Goal: Task Accomplishment & Management: Manage account settings

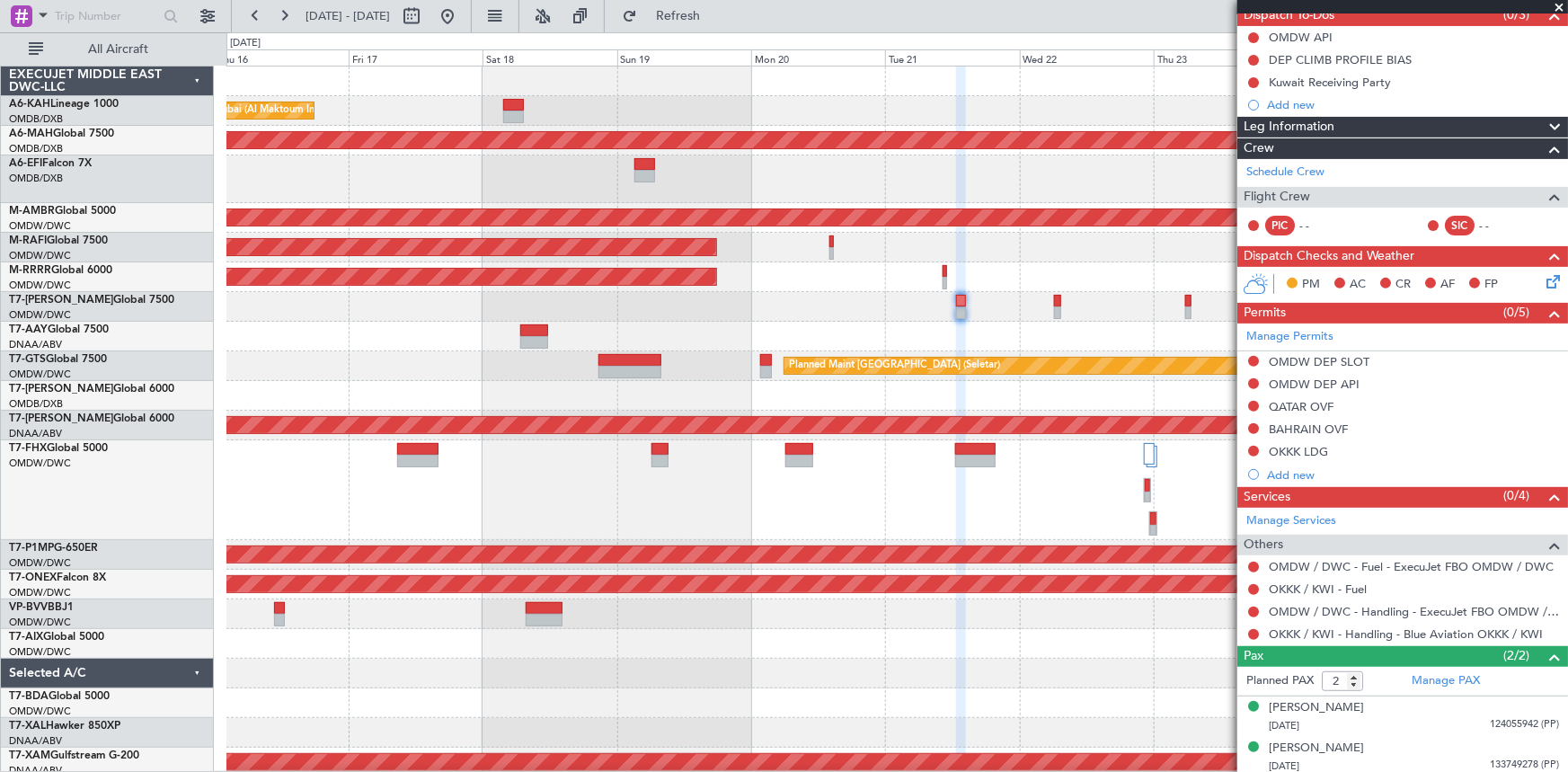
click at [586, 116] on div "Planned Maint Dubai (Al Maktoum Intl)" at bounding box center [897, 111] width 1342 height 30
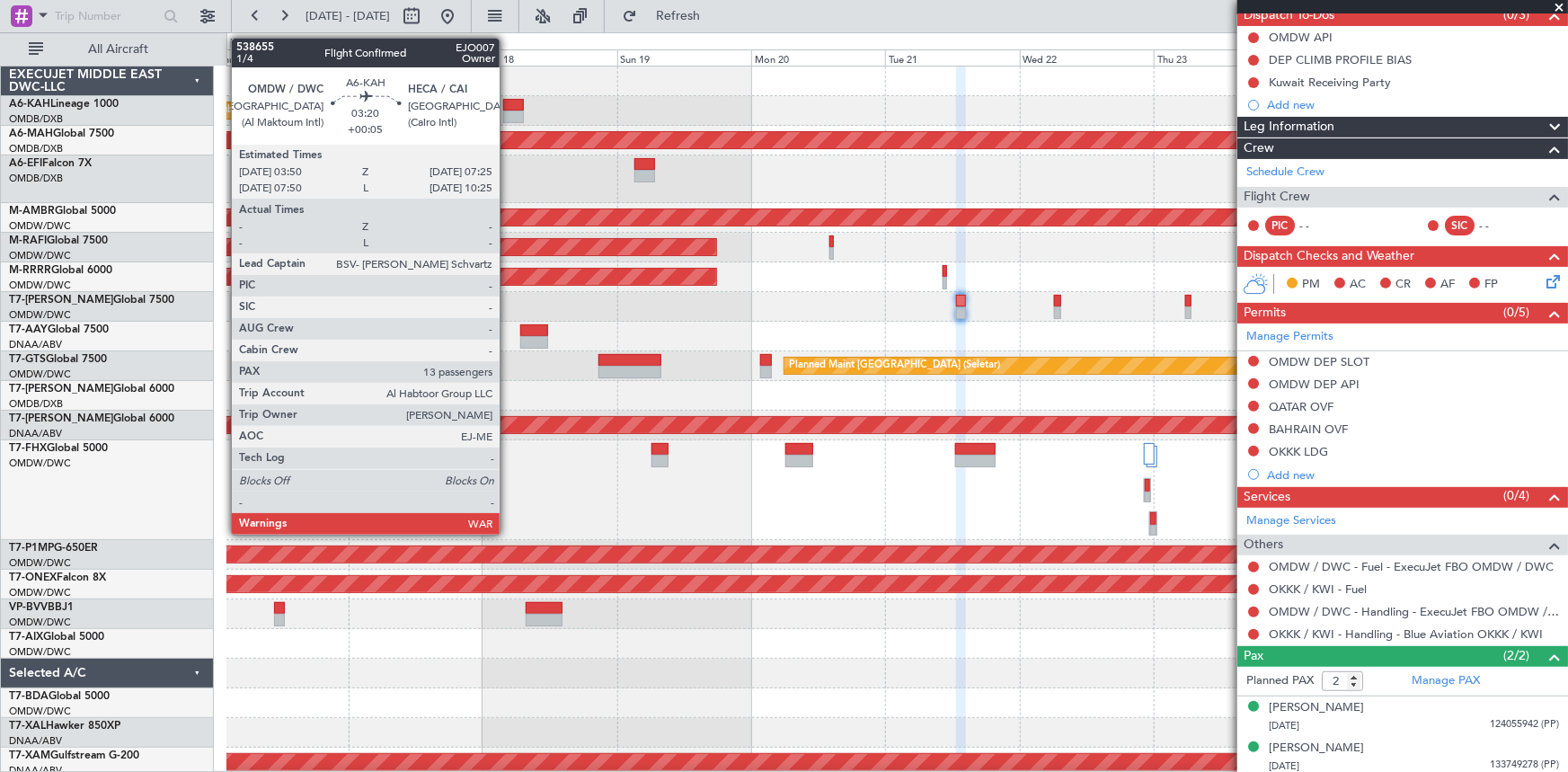
click at [508, 103] on div at bounding box center [513, 105] width 21 height 13
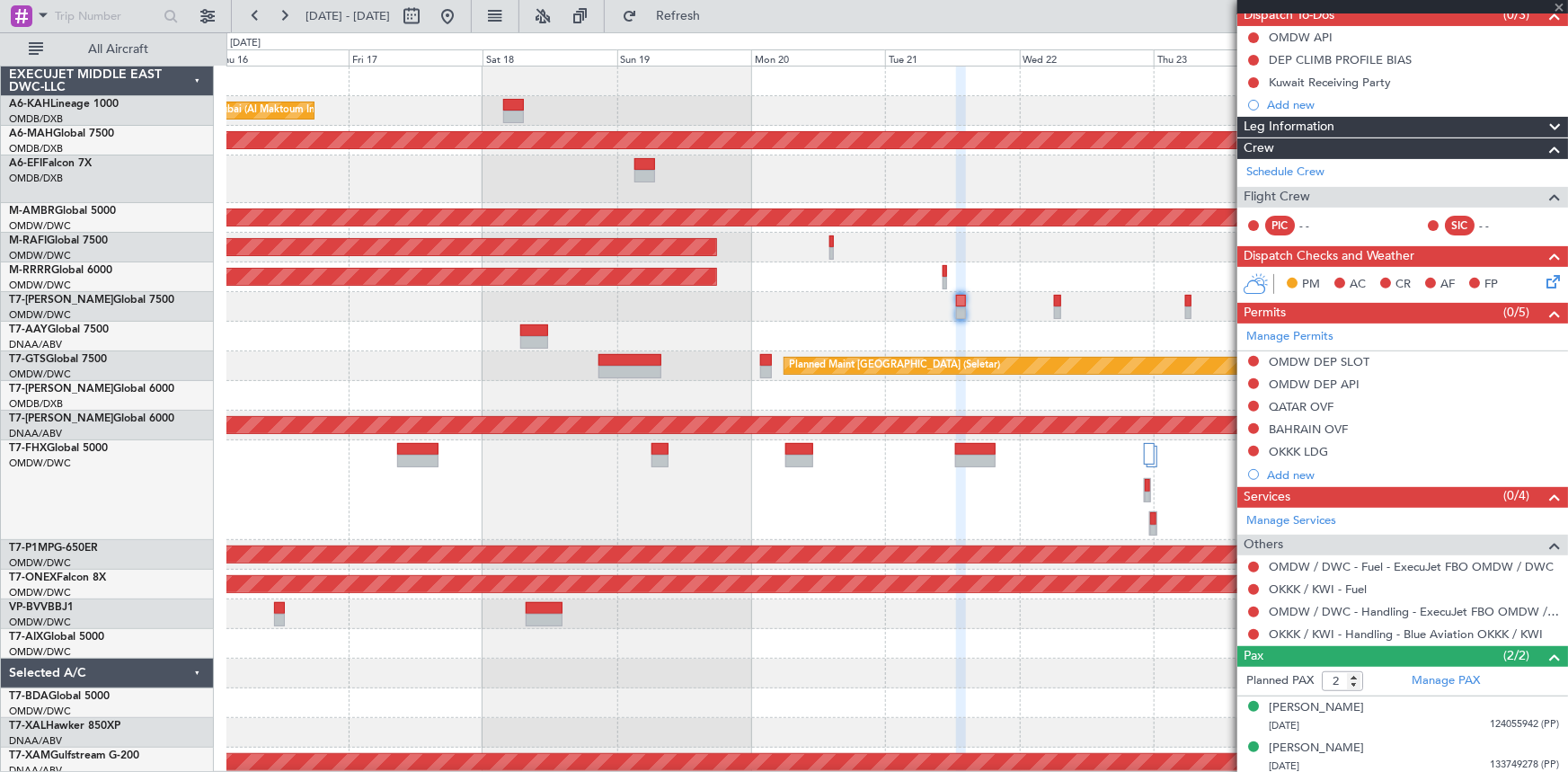
type input "+00:05"
type input "13"
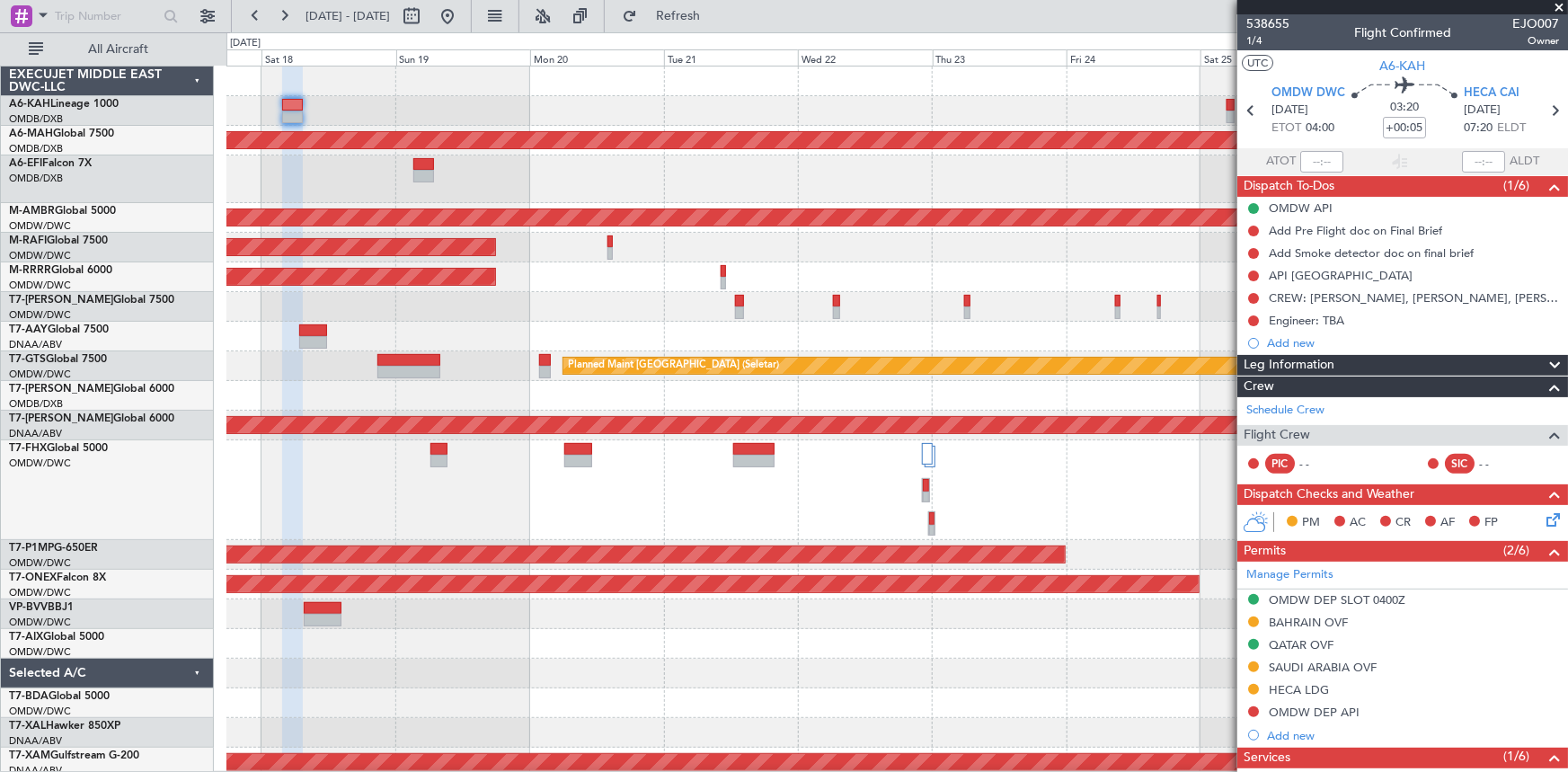
click at [505, 109] on div "Planned Maint Dubai (Al Maktoum Intl)" at bounding box center [897, 111] width 1341 height 30
click at [462, 17] on button at bounding box center [447, 16] width 29 height 29
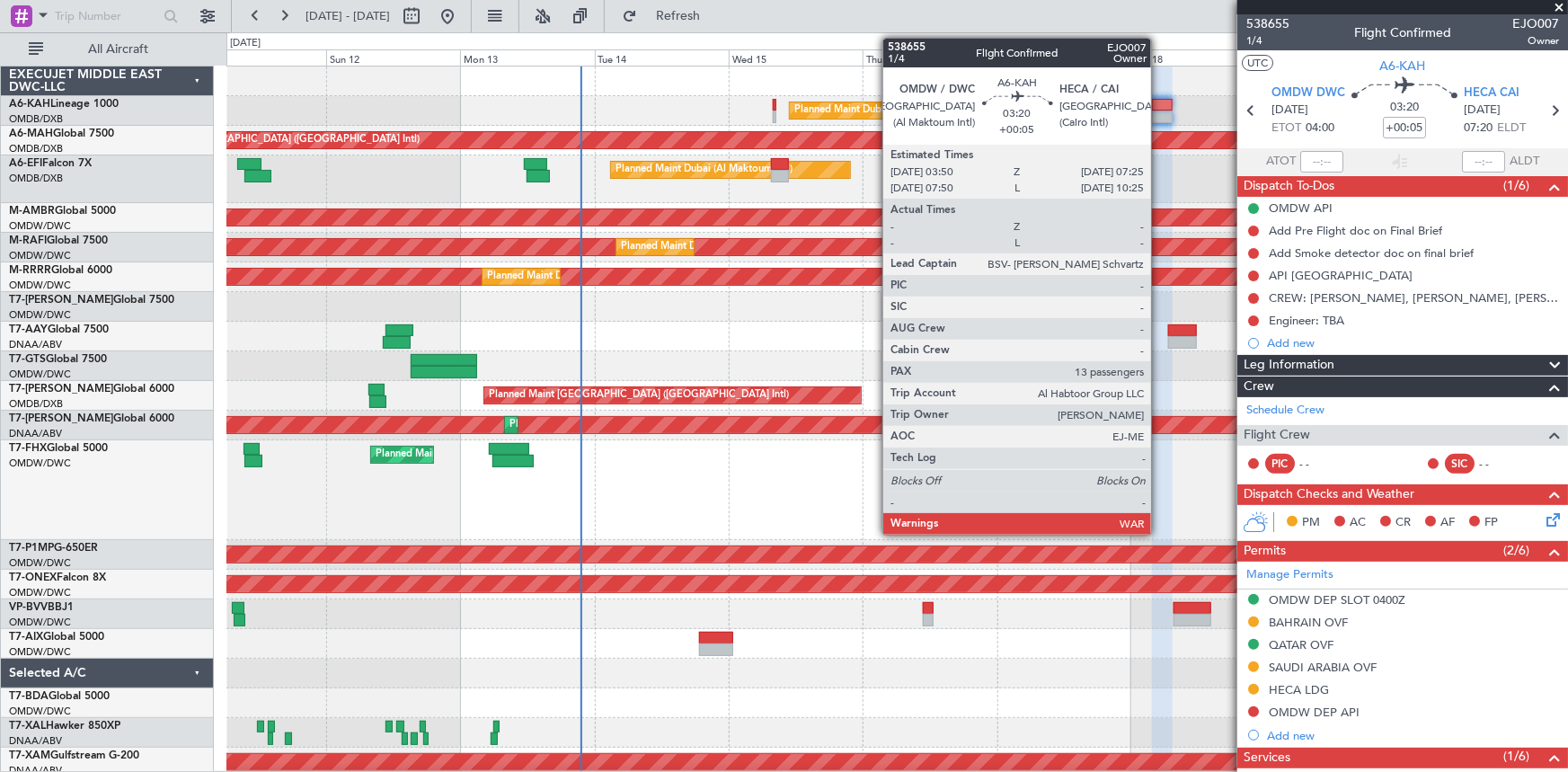
click at [1045, 107] on div at bounding box center [1162, 105] width 21 height 13
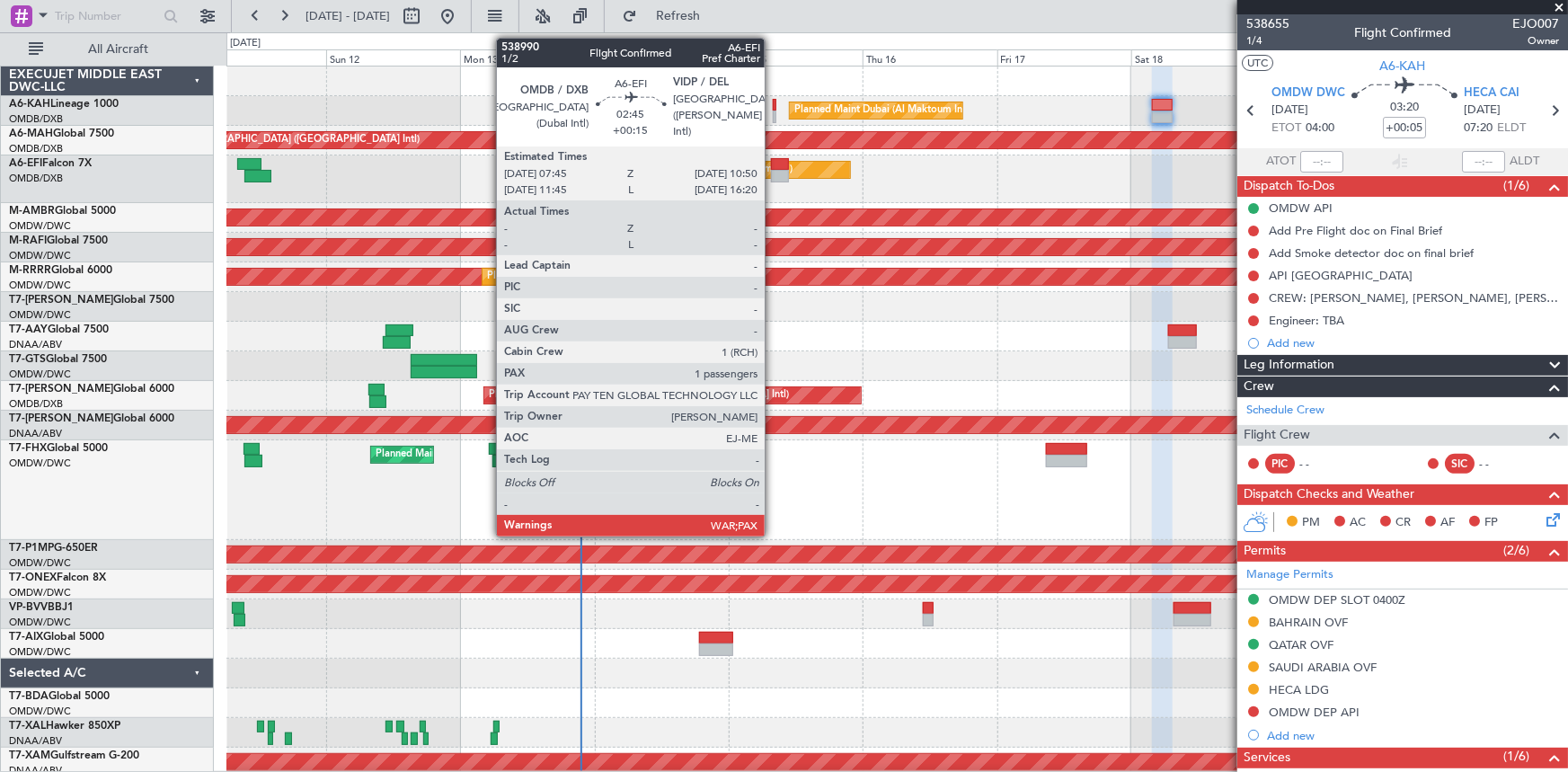
click at [773, 163] on div at bounding box center [780, 164] width 18 height 13
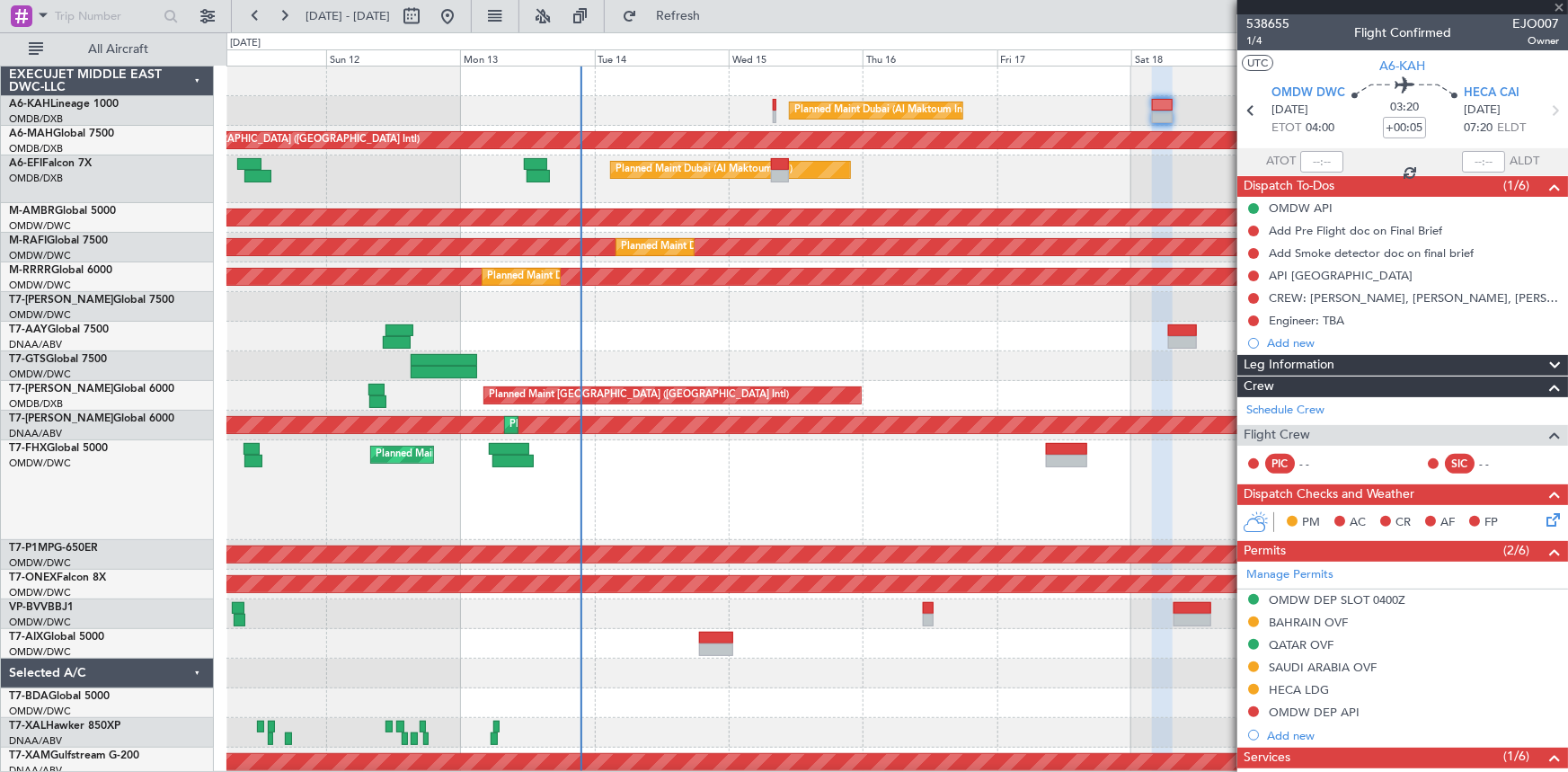
type input "+00:15"
type input "3"
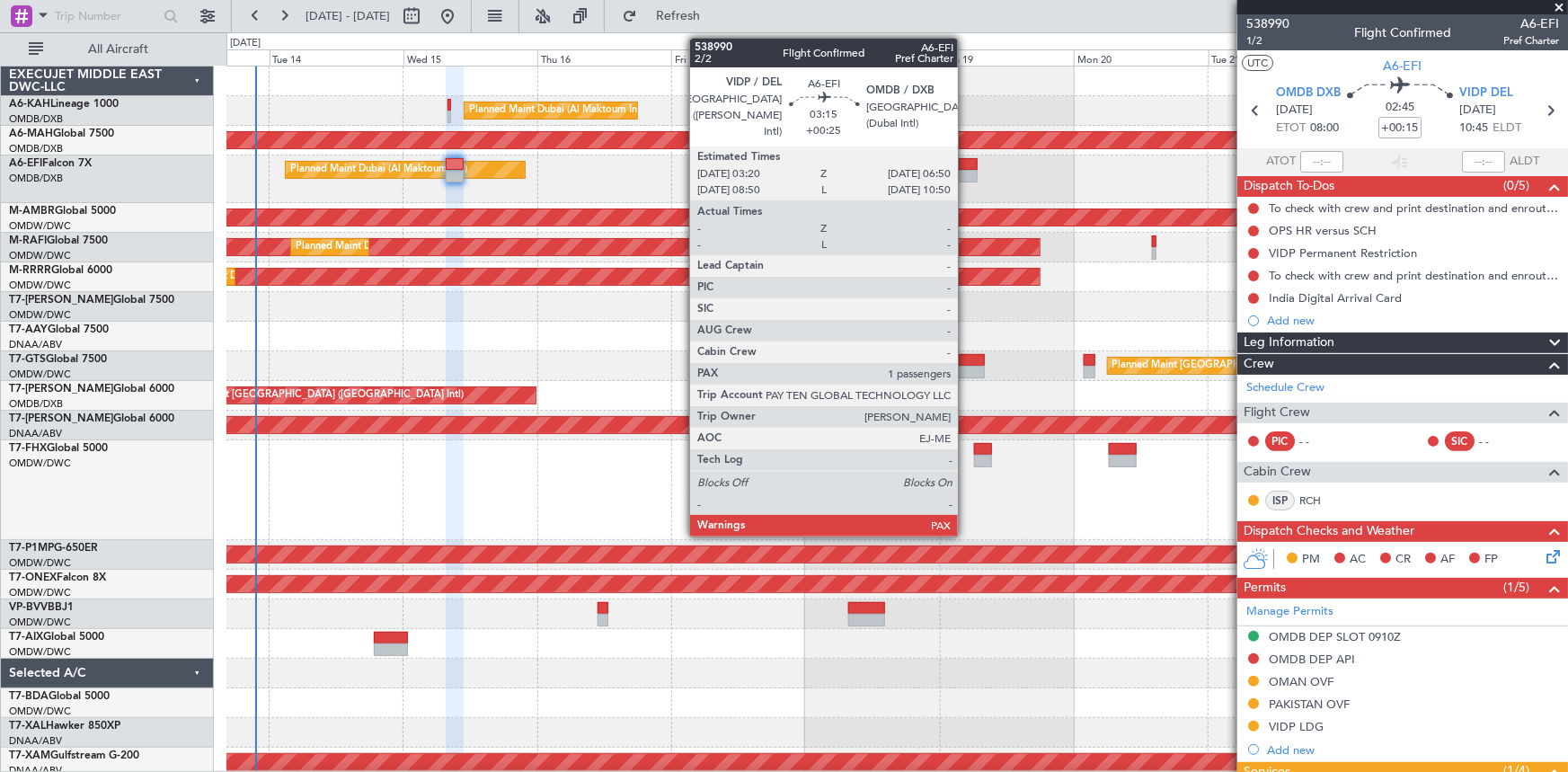
click at [967, 160] on div at bounding box center [968, 164] width 20 height 13
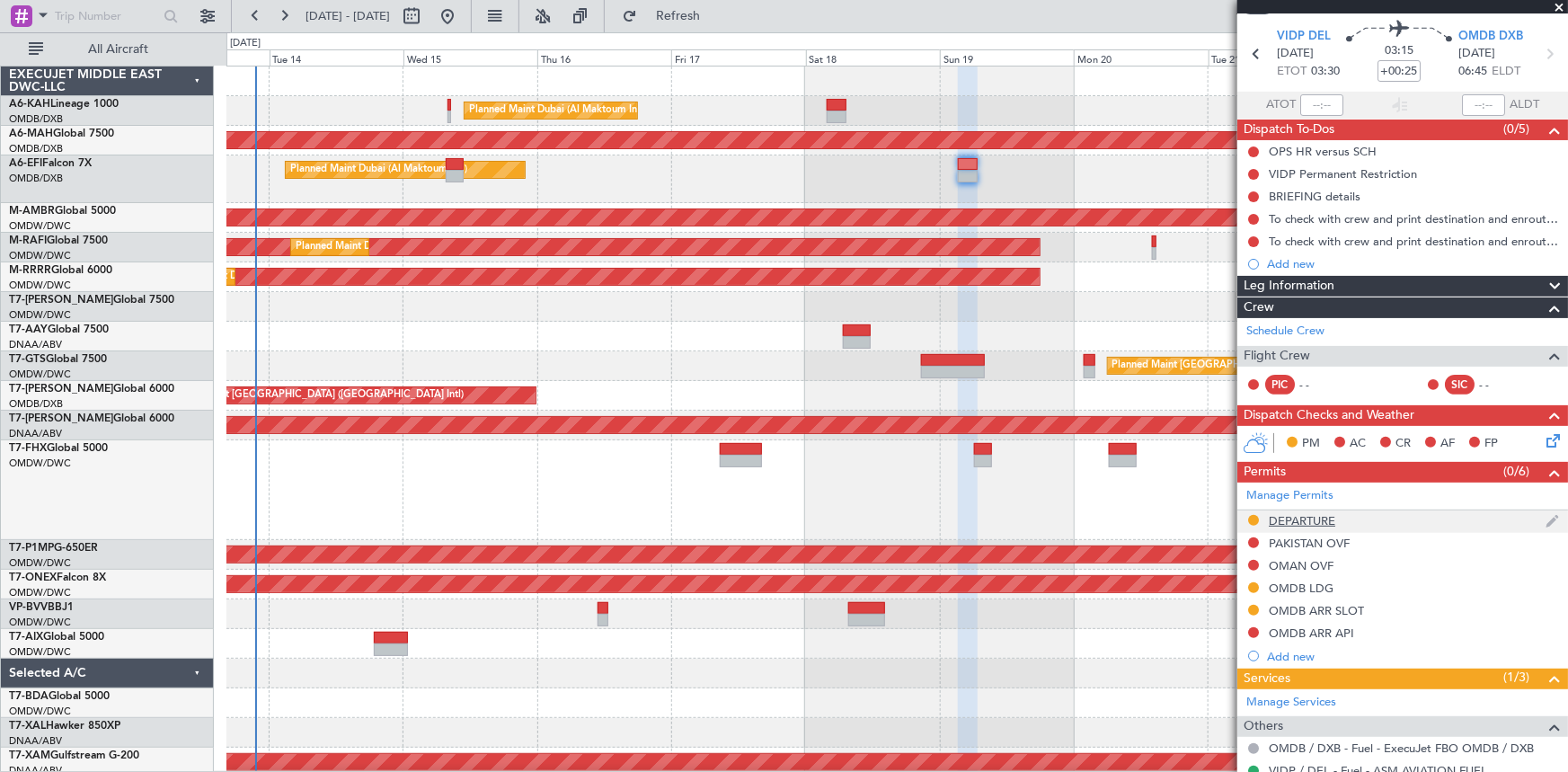
scroll to position [81, 0]
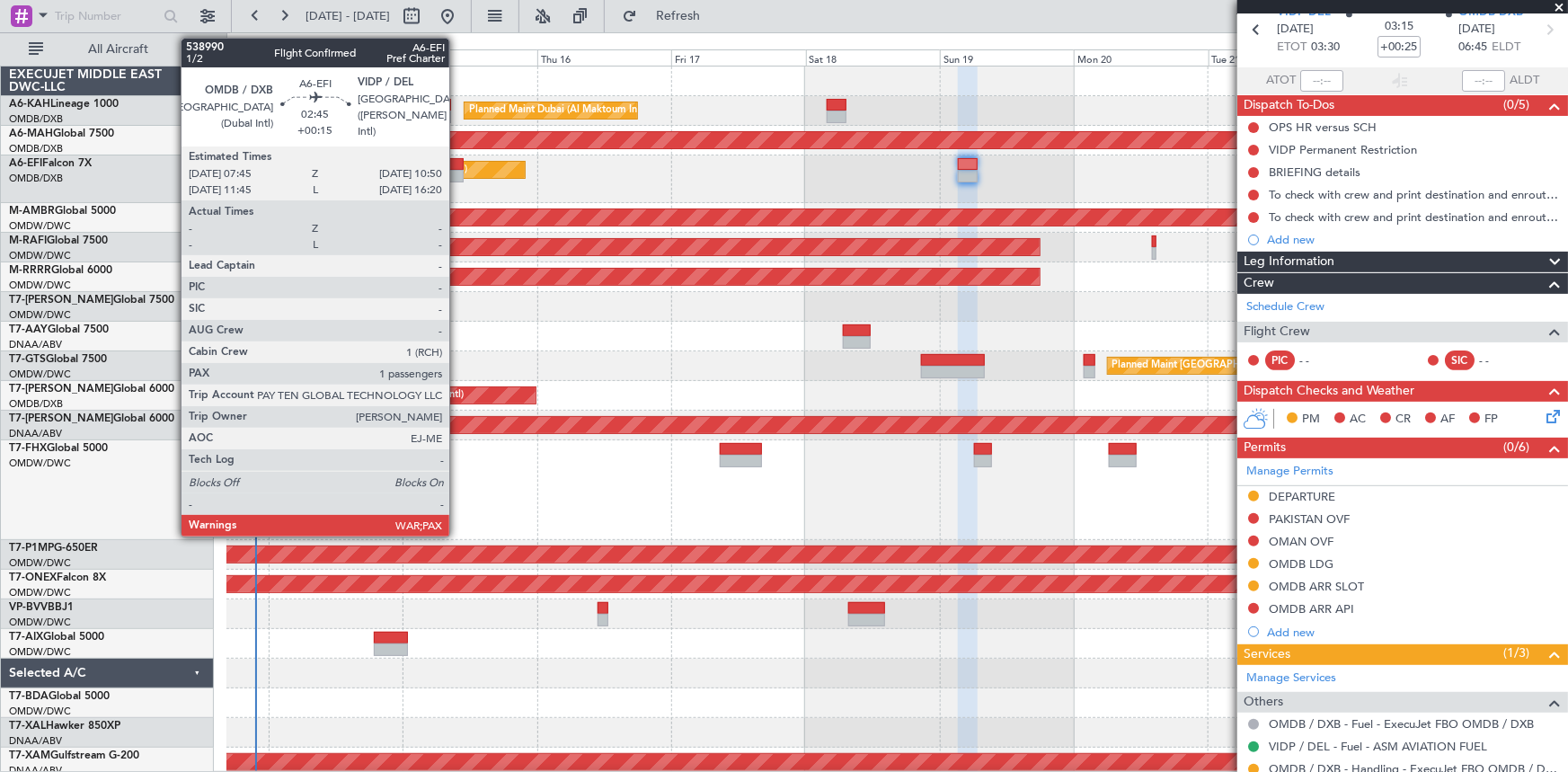
click at [457, 162] on div at bounding box center [454, 164] width 18 height 13
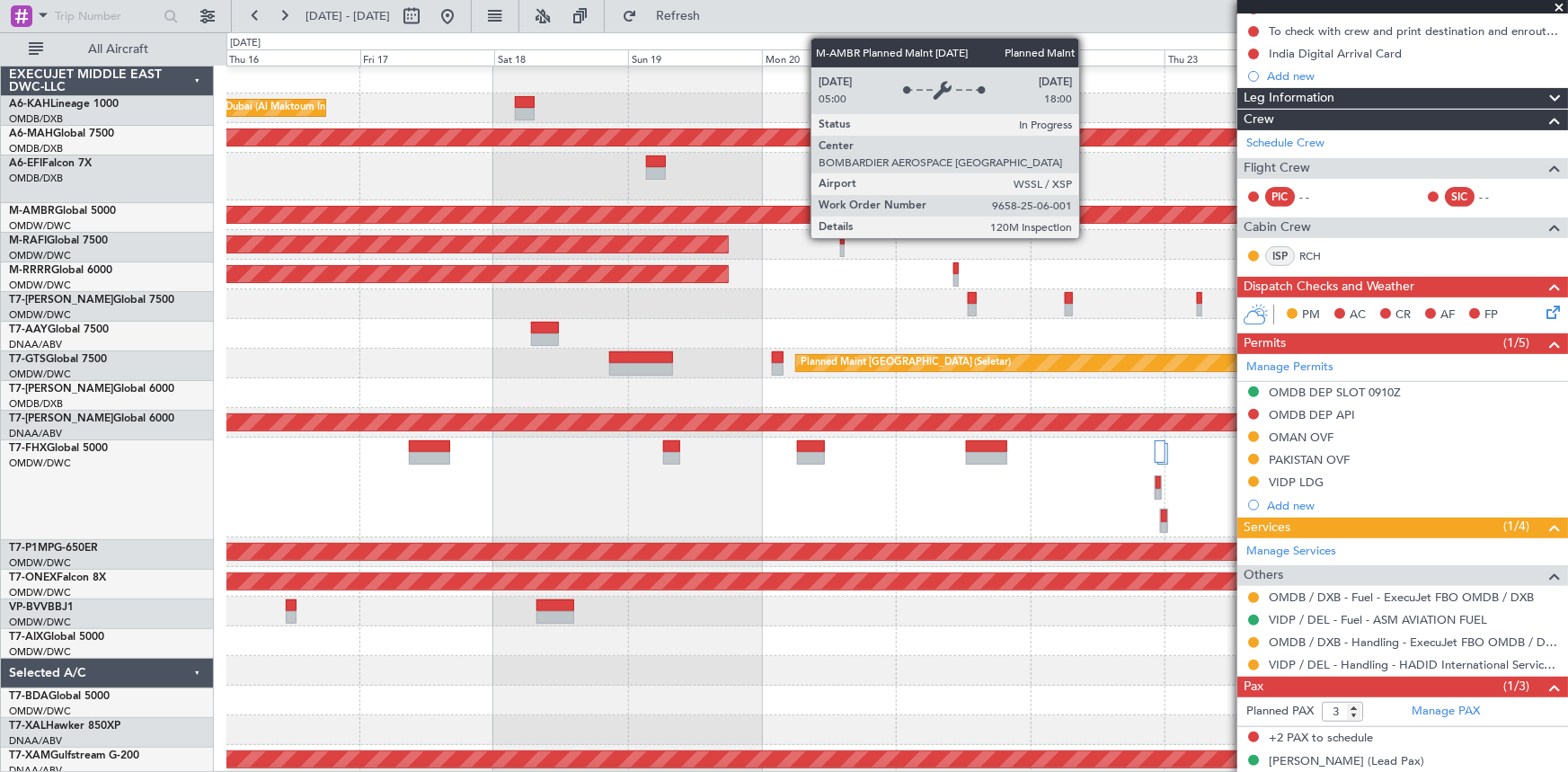
scroll to position [2, 0]
click at [776, 209] on div "Planned Maint [GEOGRAPHIC_DATA] (Seletar)" at bounding box center [897, 214] width 4022 height 16
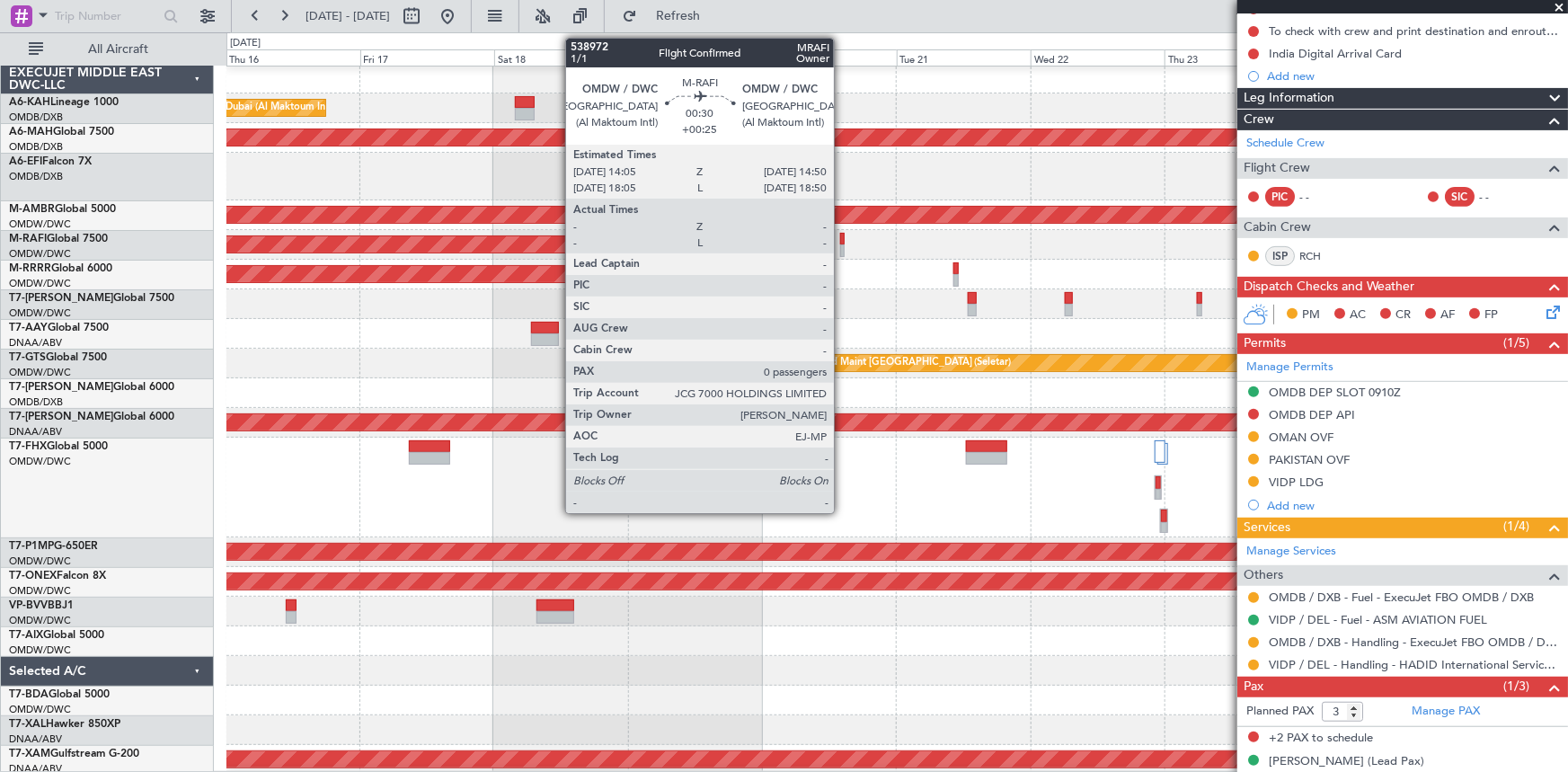
click at [842, 239] on div at bounding box center [842, 239] width 5 height 13
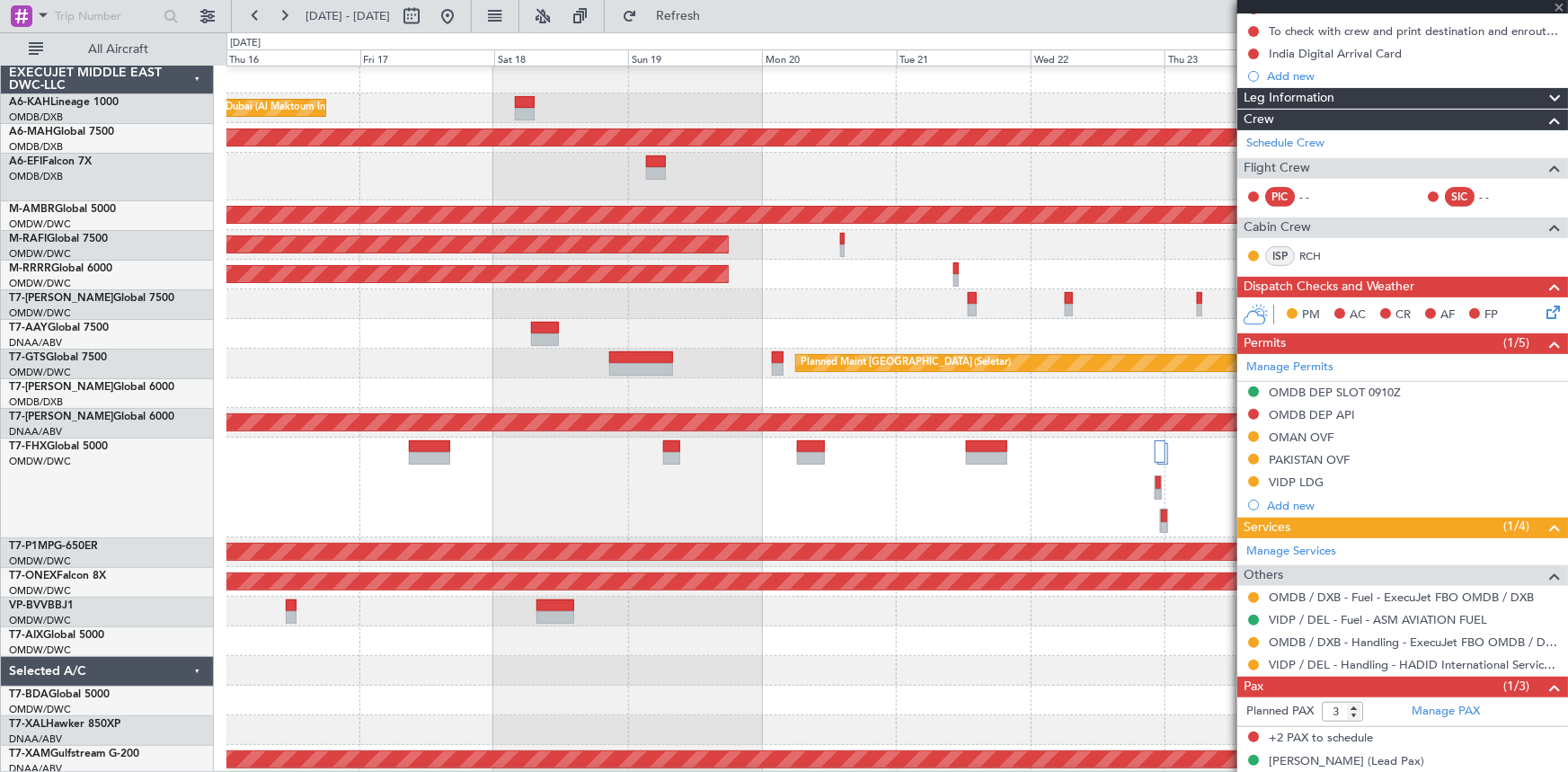
type input "+00:25"
type input "0"
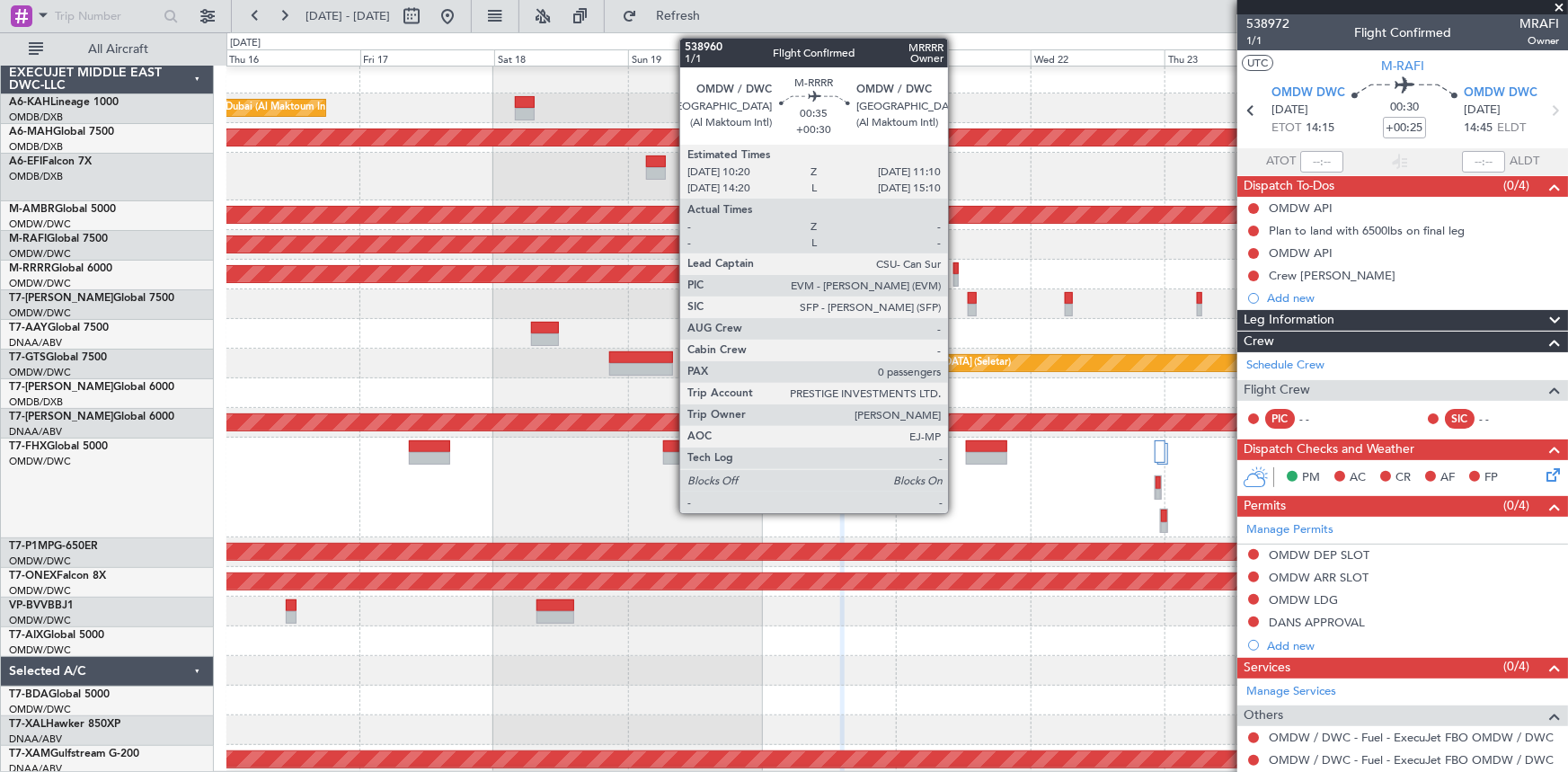
click at [957, 270] on div at bounding box center [956, 269] width 5 height 13
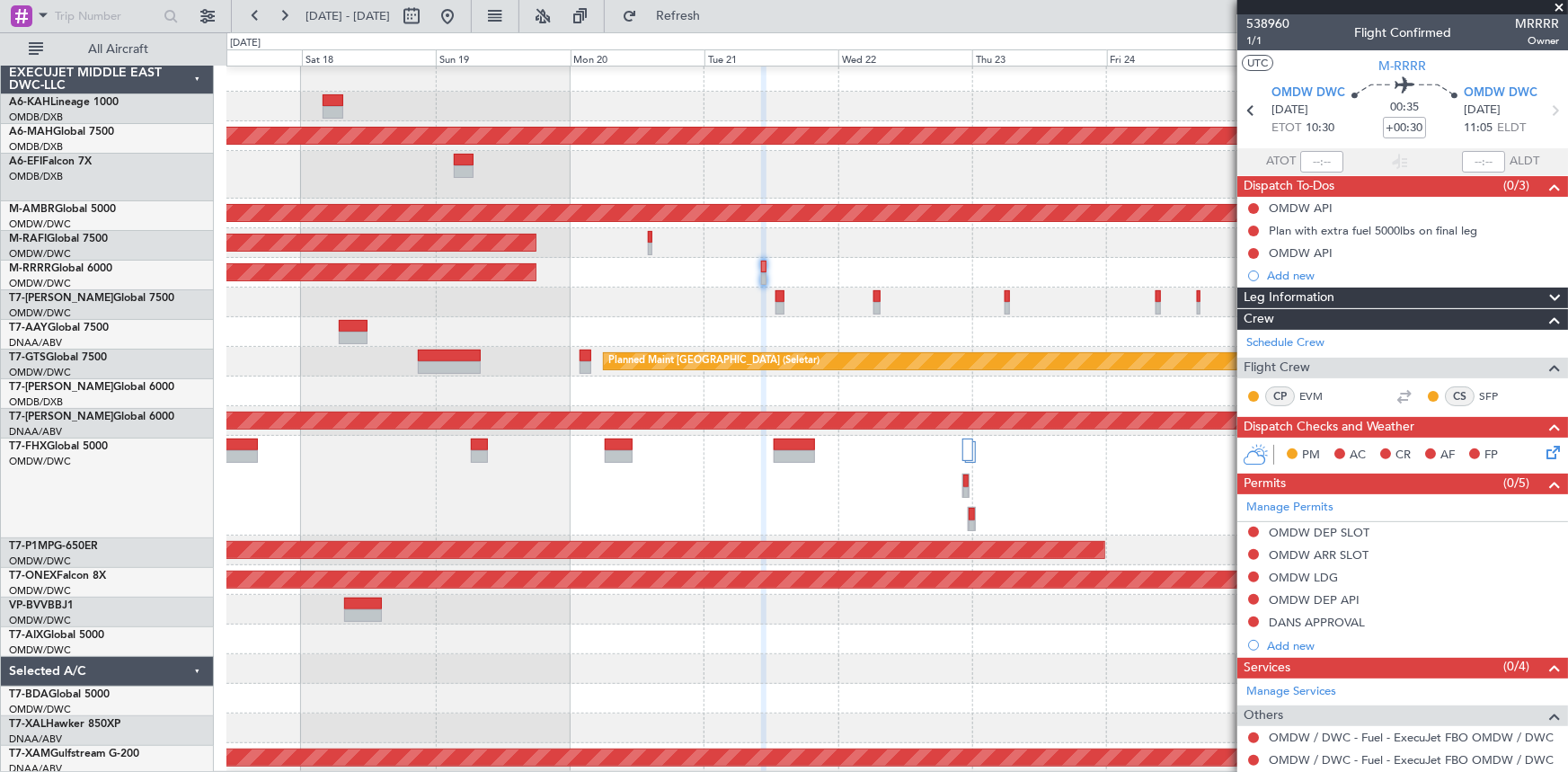
scroll to position [4, 0]
click at [902, 298] on div at bounding box center [897, 302] width 1341 height 30
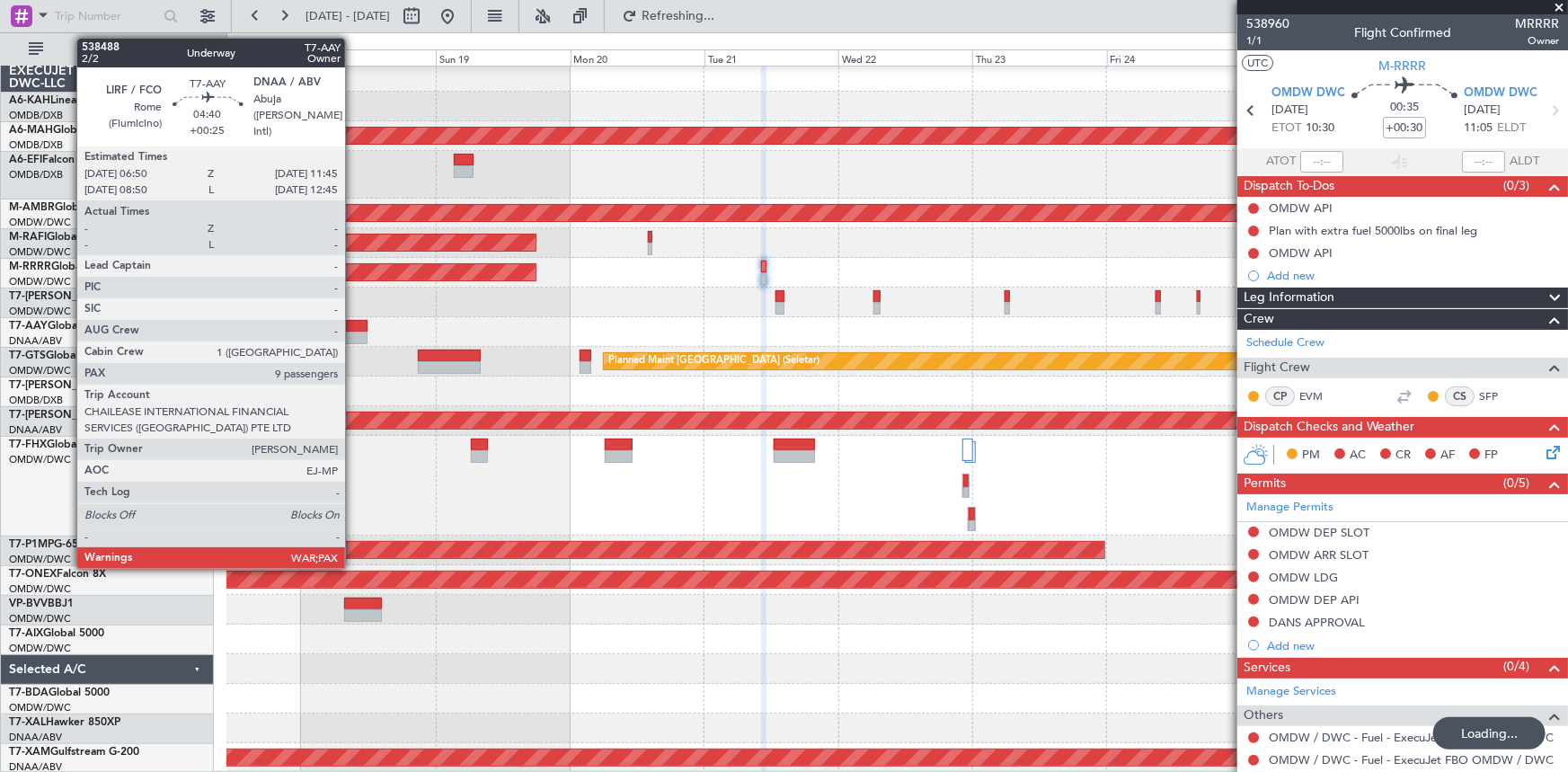
click at [353, 327] on div at bounding box center [353, 326] width 28 height 13
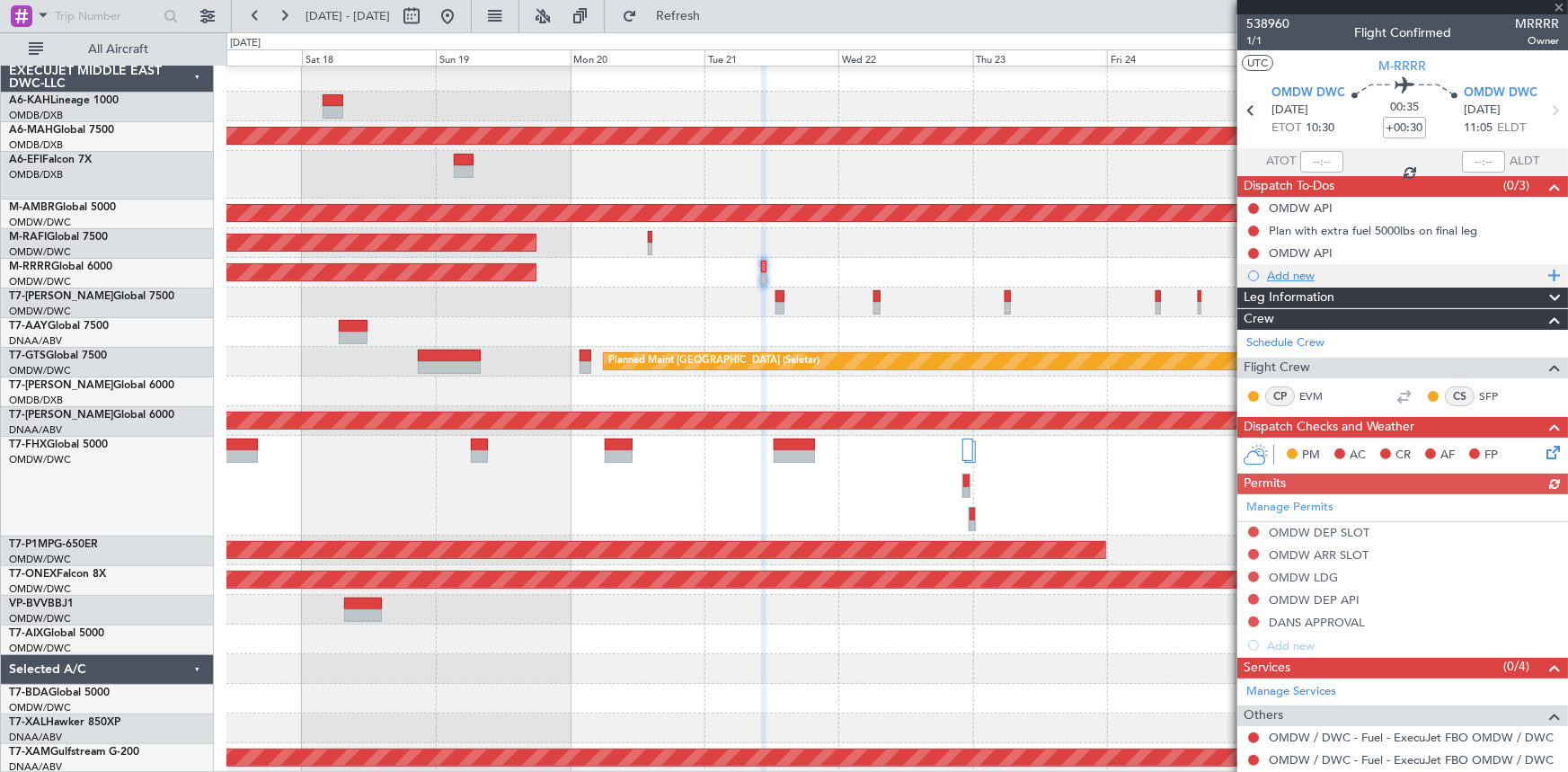
type input "+00:25"
type input "12"
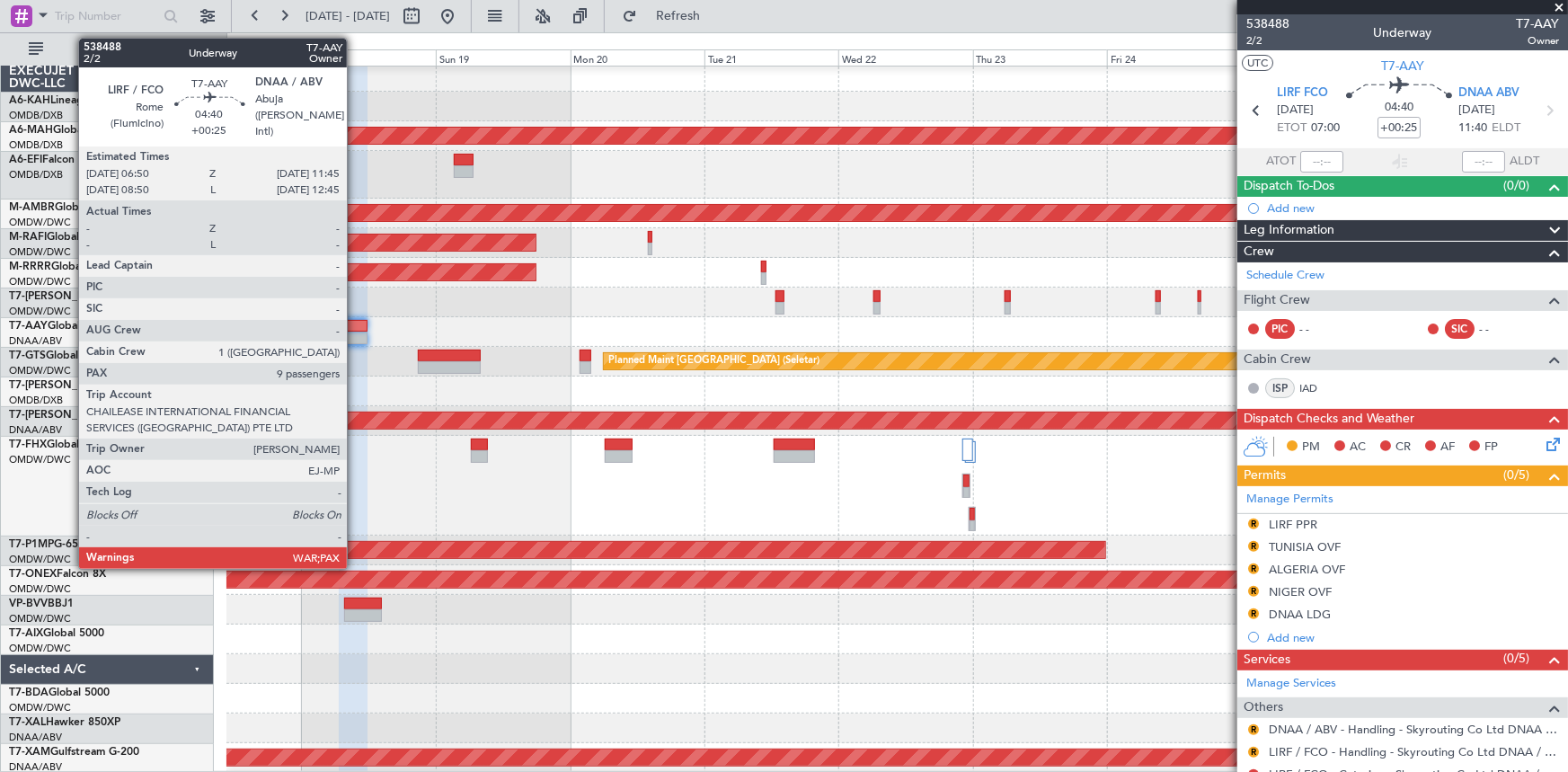
click at [355, 324] on div at bounding box center [353, 326] width 28 height 13
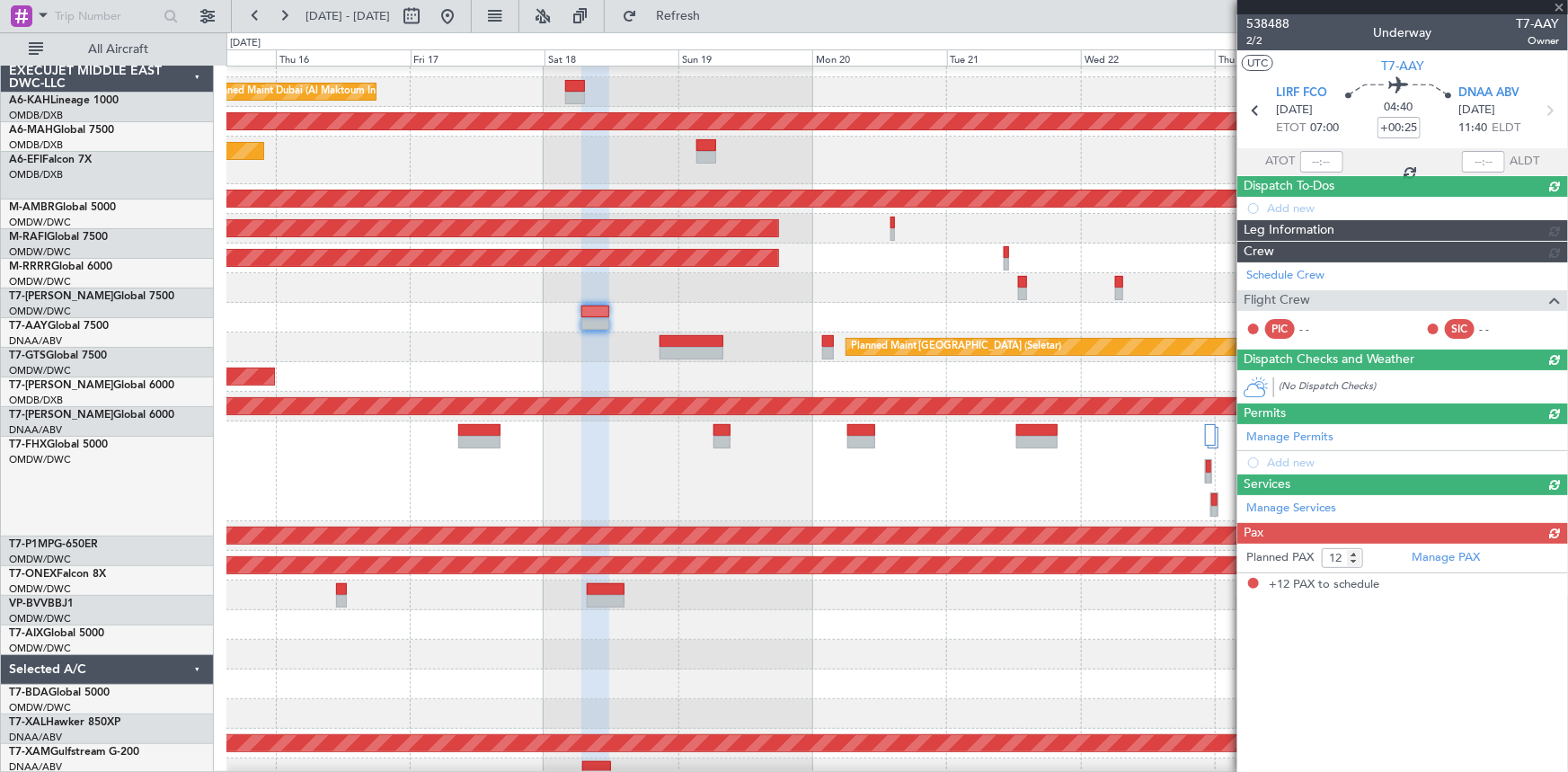
scroll to position [18, 0]
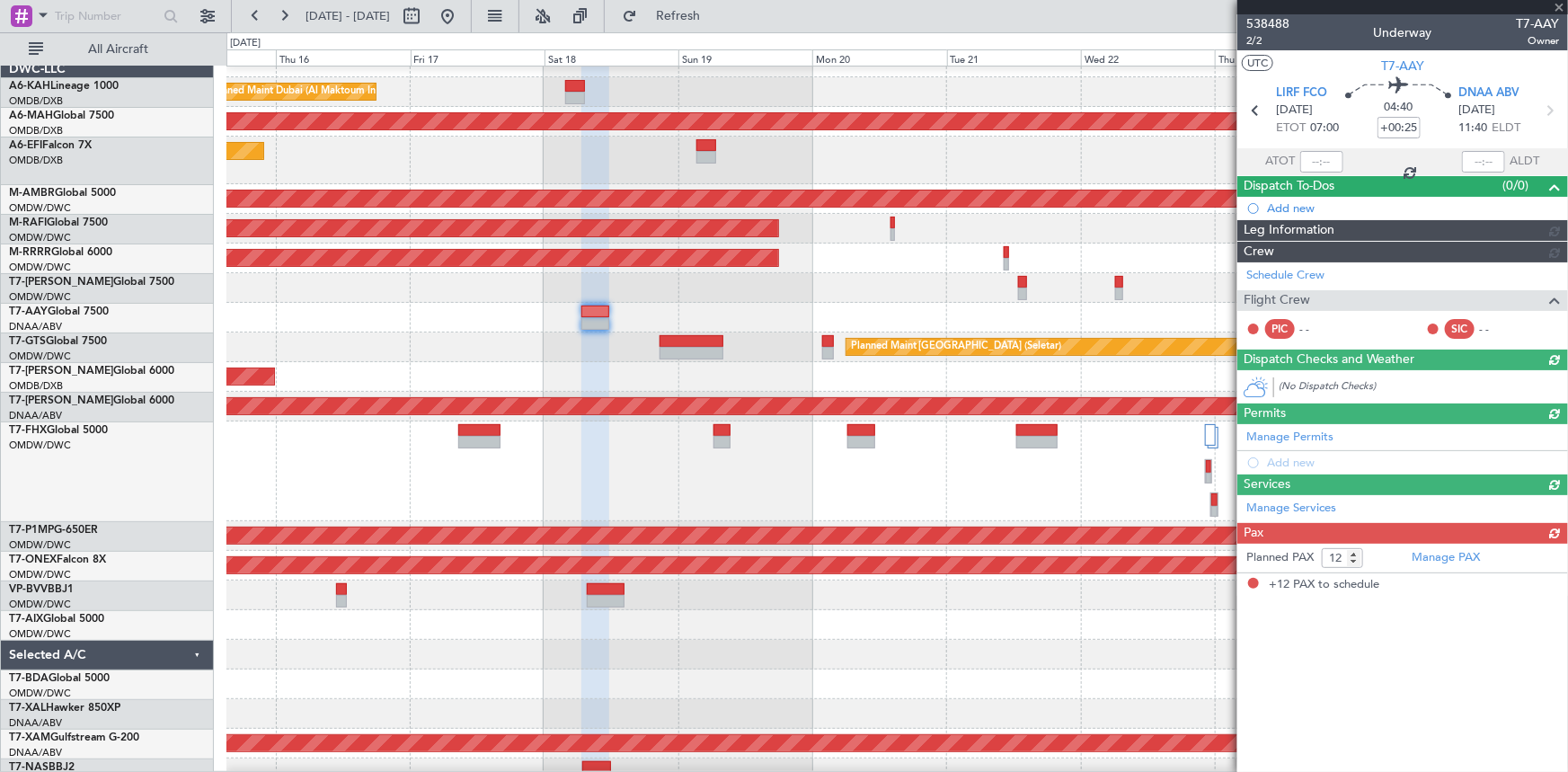
click at [759, 305] on div at bounding box center [897, 318] width 1341 height 30
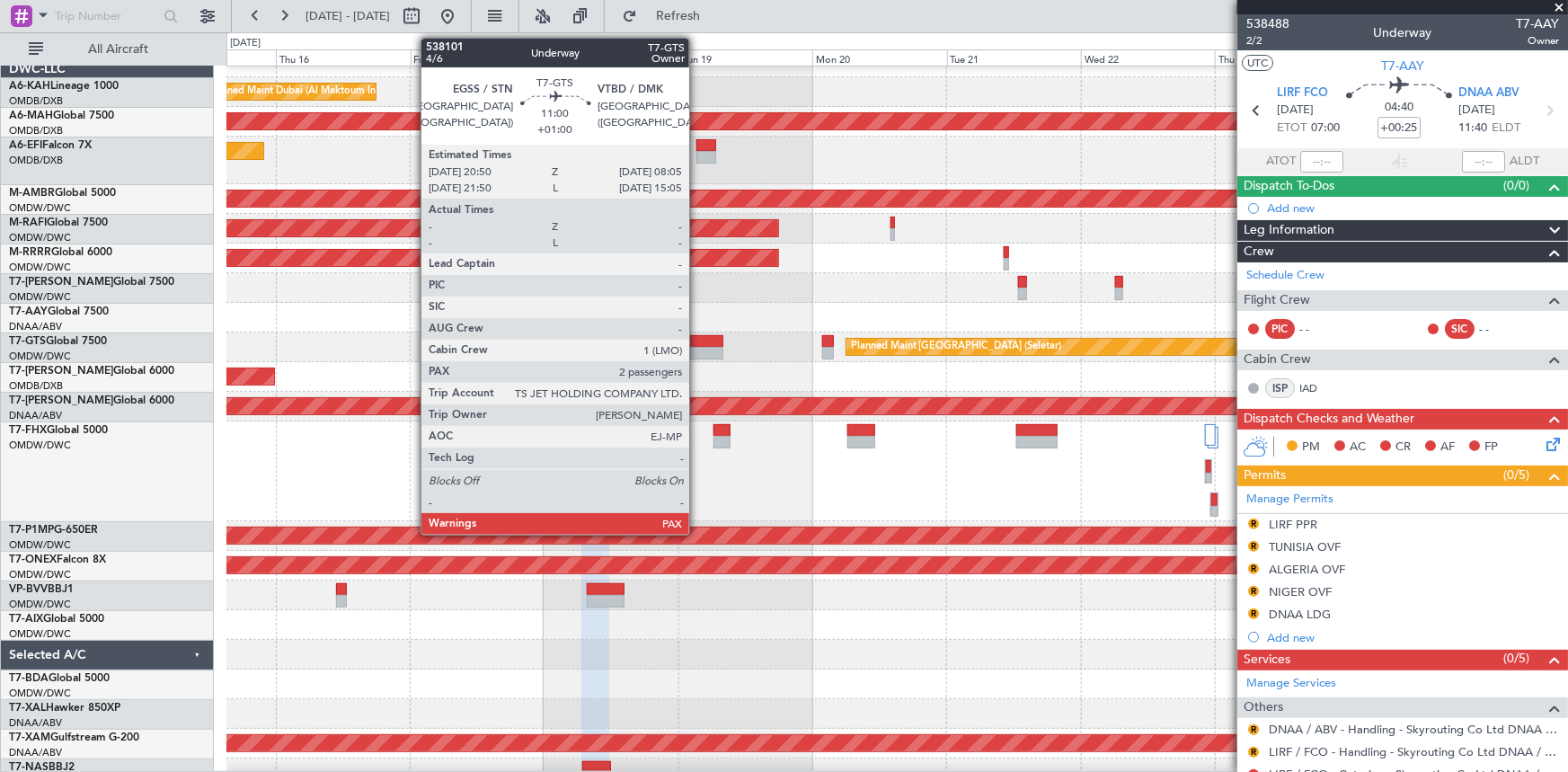
click at [697, 342] on div at bounding box center [691, 342] width 63 height 13
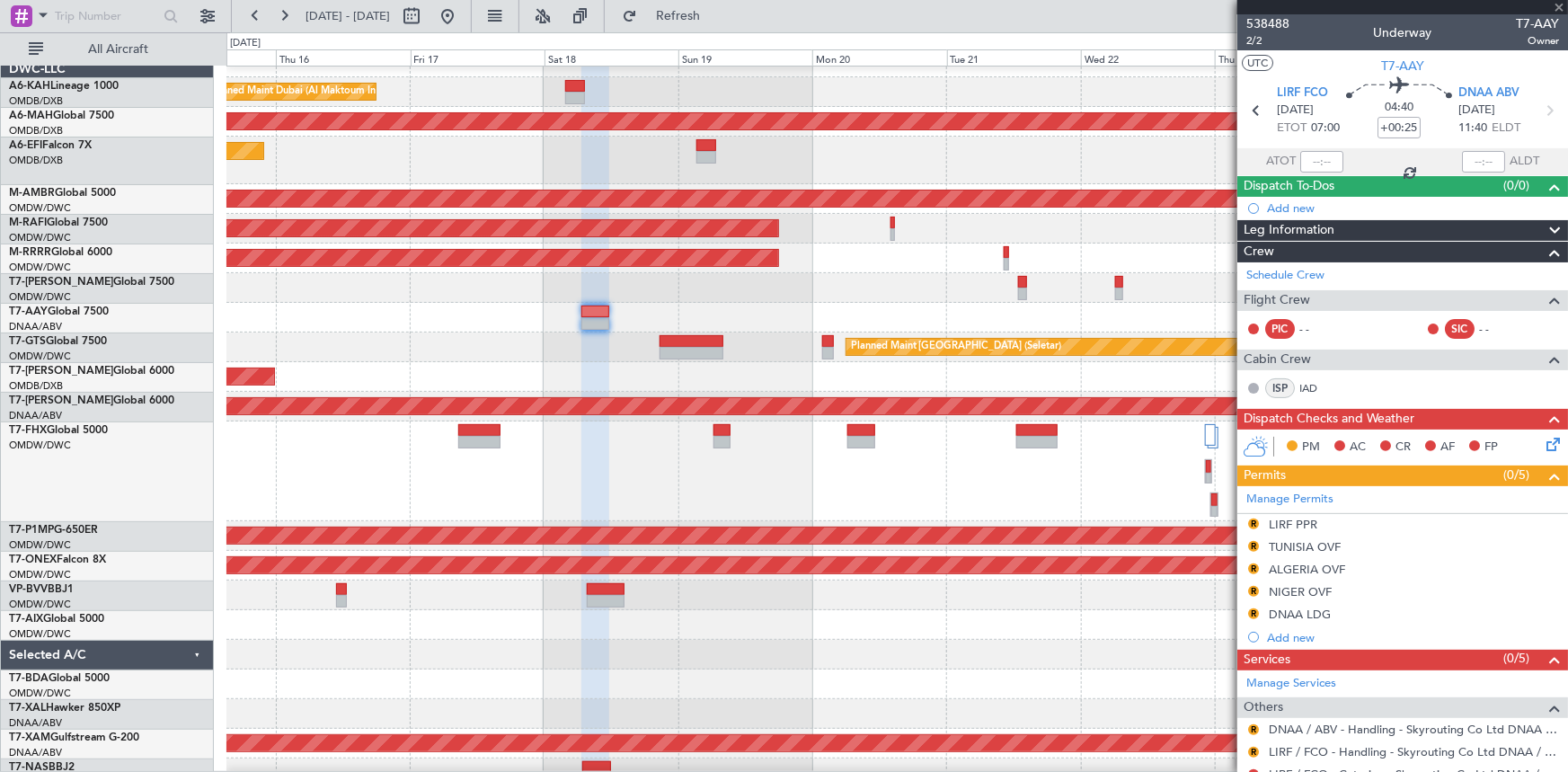
type input "+01:00"
type input "2"
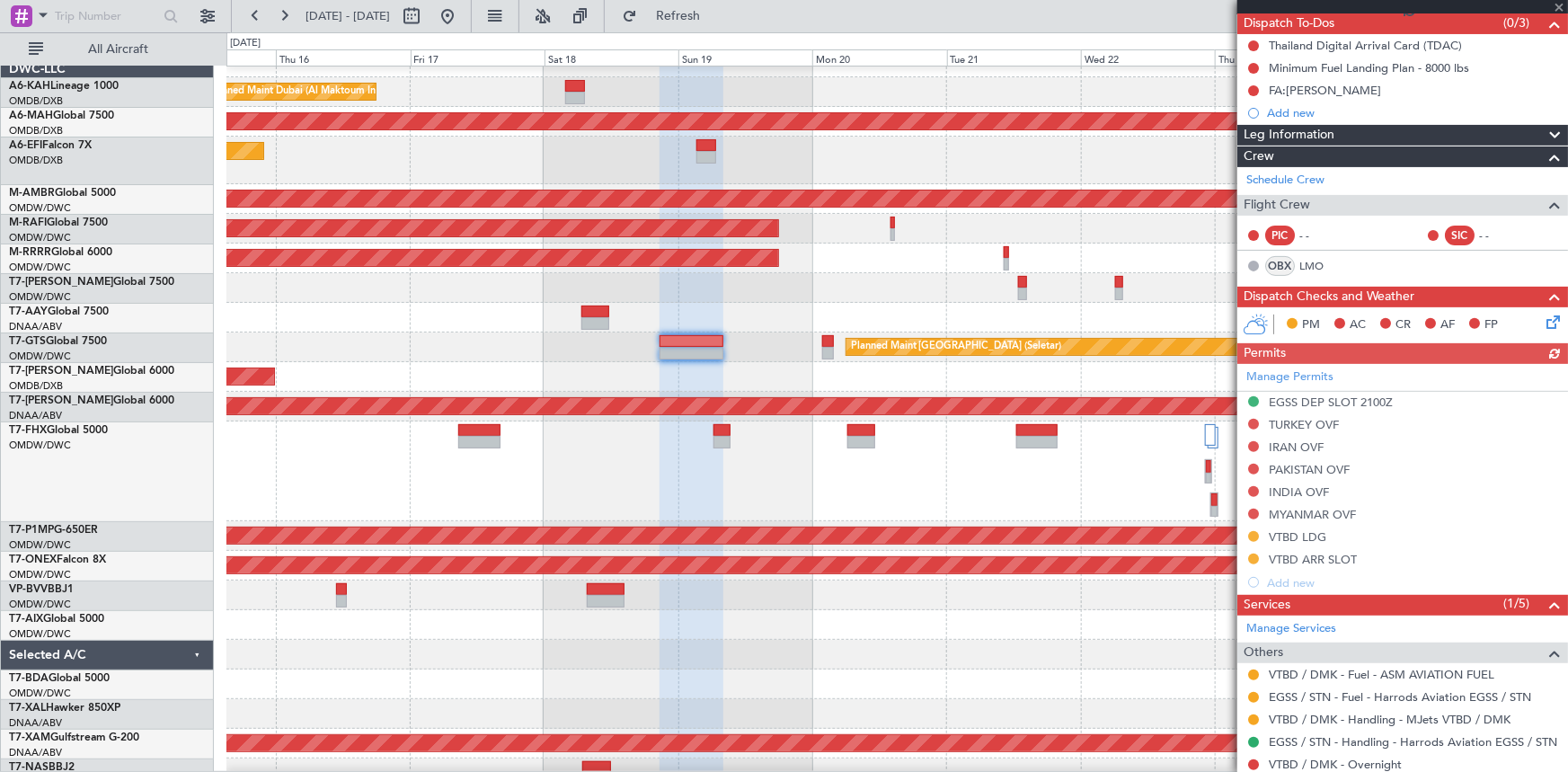
scroll to position [0, 0]
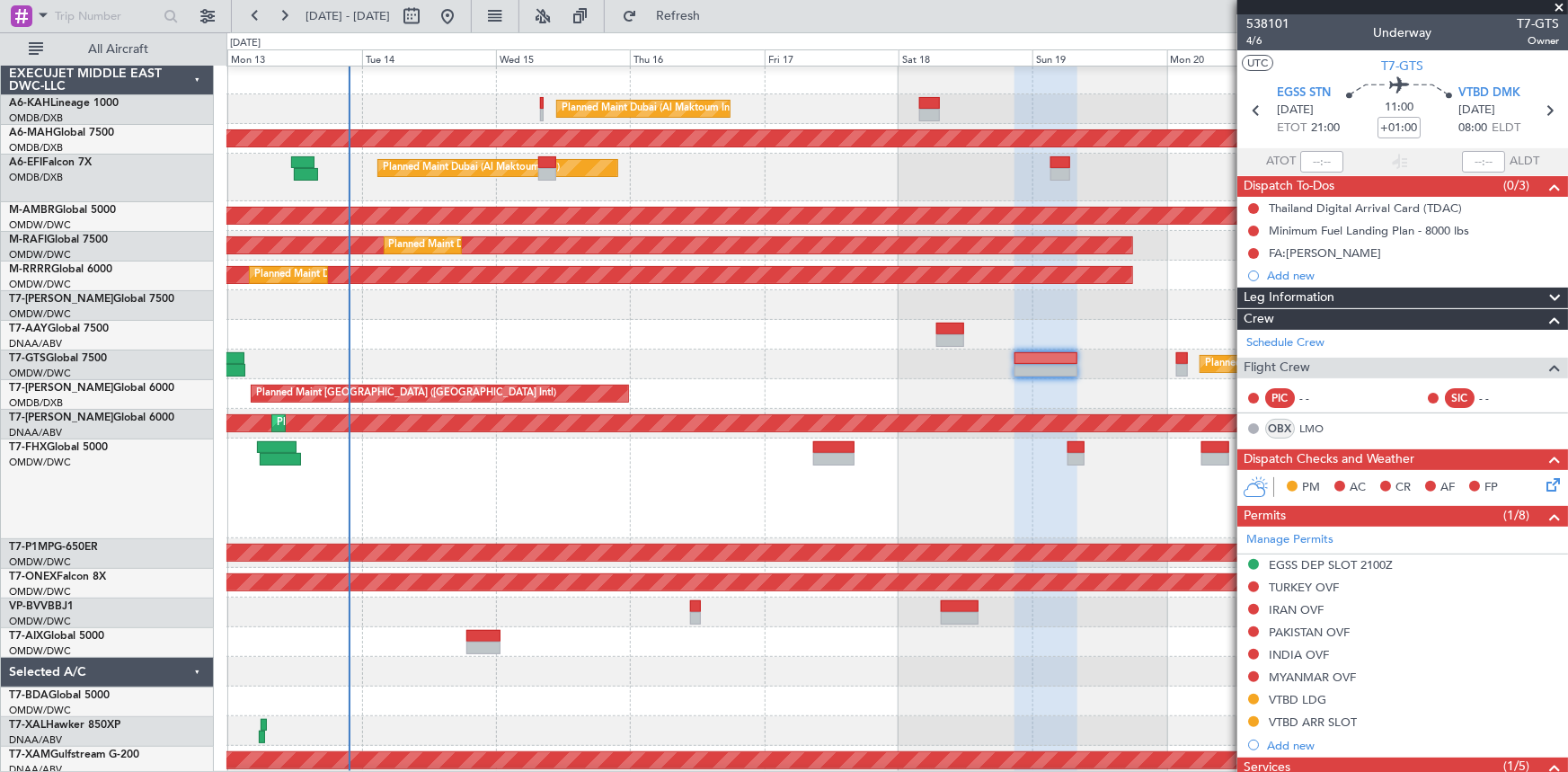
click at [764, 465] on div "Planned Maint Dubai (Al Maktoum Intl)" at bounding box center [897, 488] width 1342 height 100
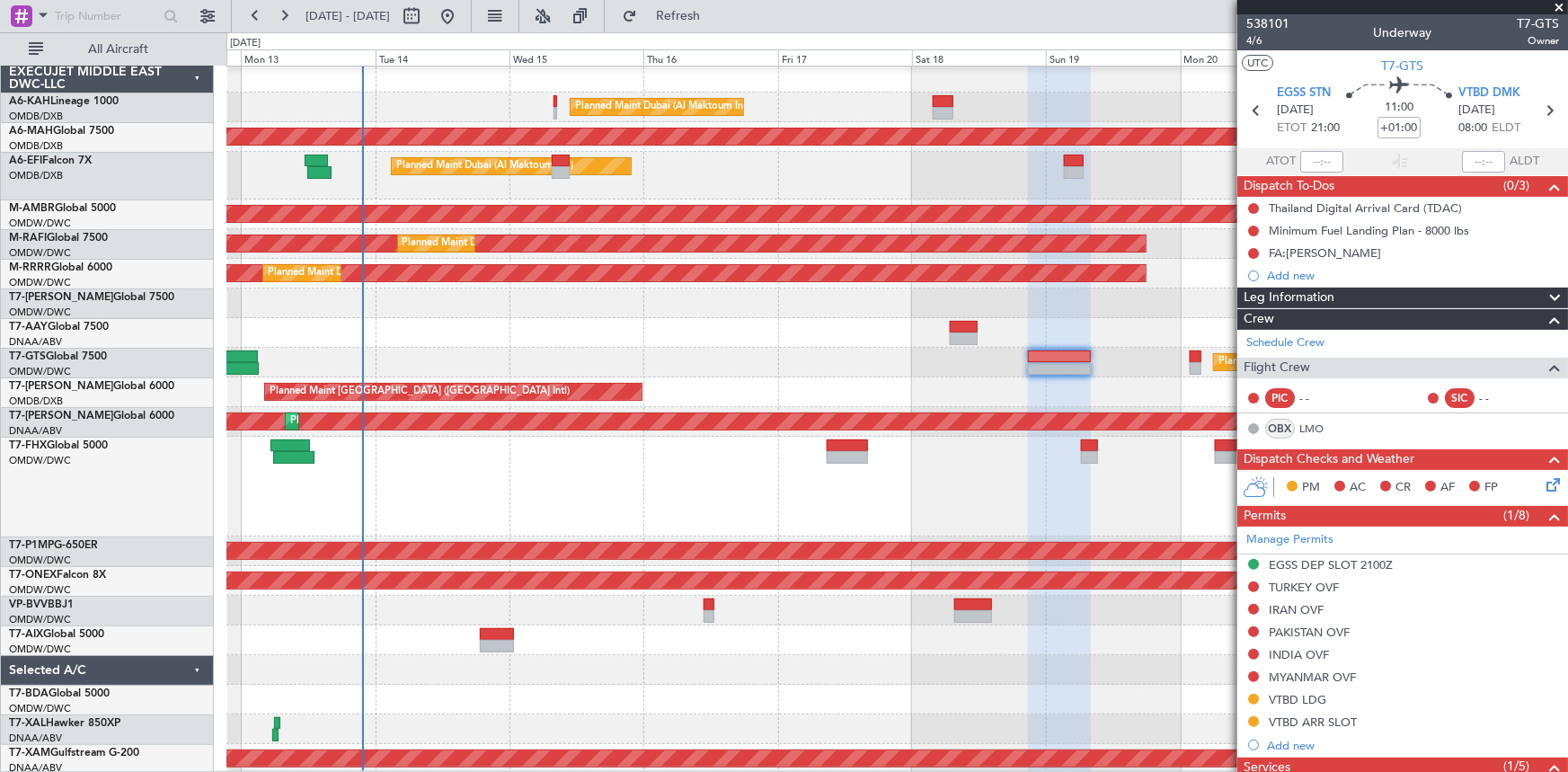
scroll to position [4, 0]
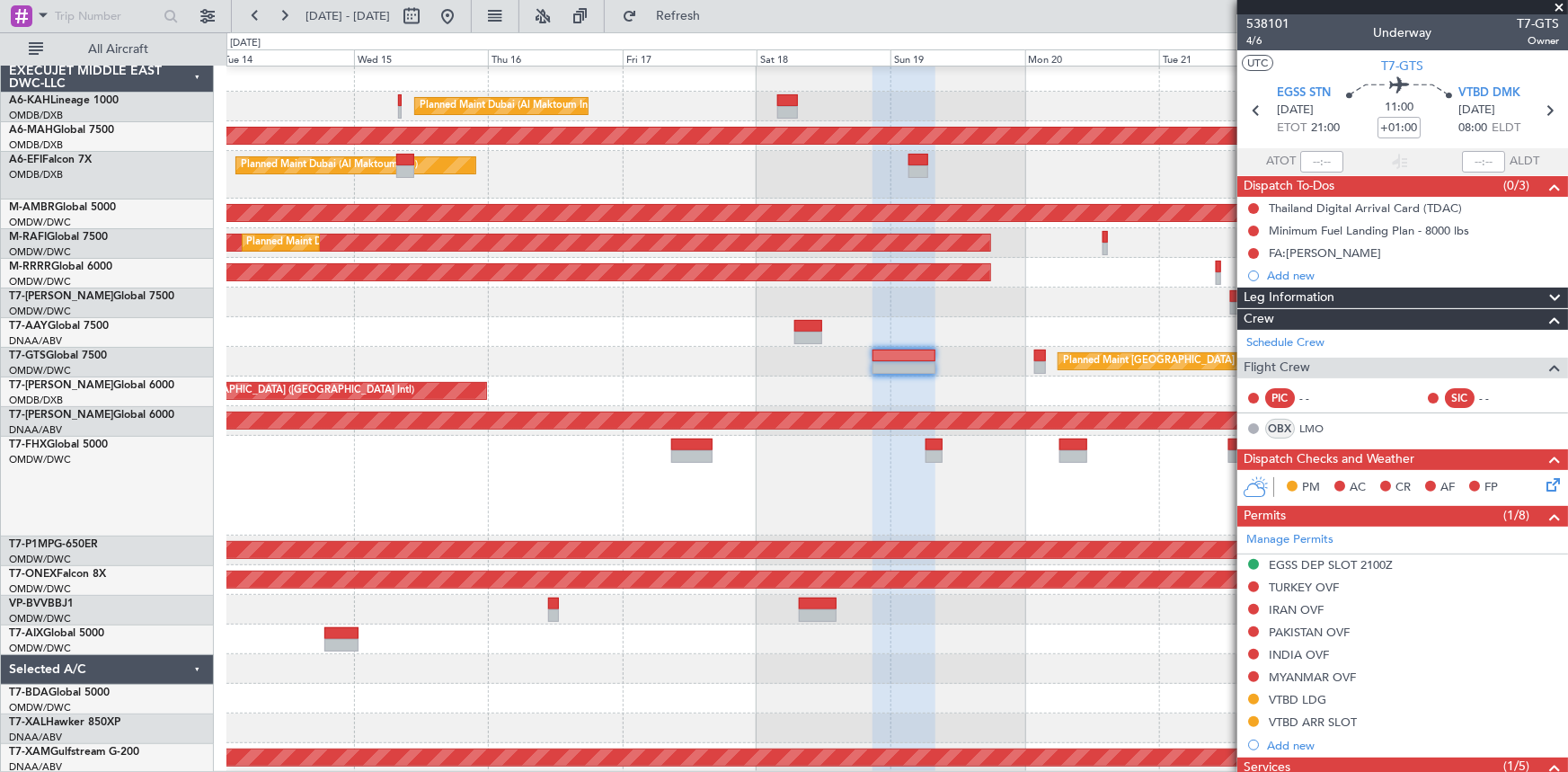
click at [898, 470] on div "Planned Maint Dubai (Al Maktoum Intl)" at bounding box center [897, 485] width 1342 height 100
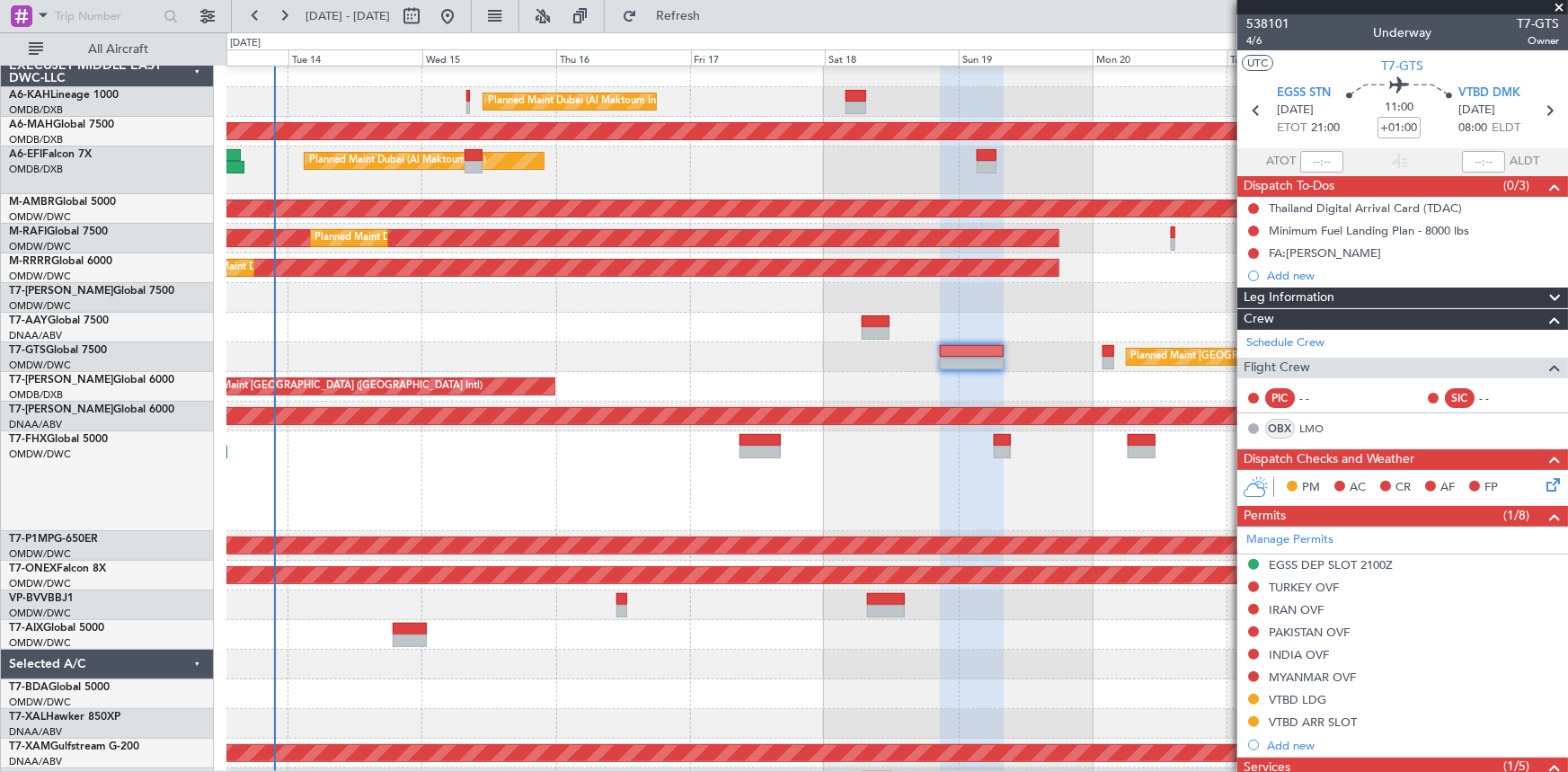
click at [540, 477] on div at bounding box center [897, 605] width 1341 height 30
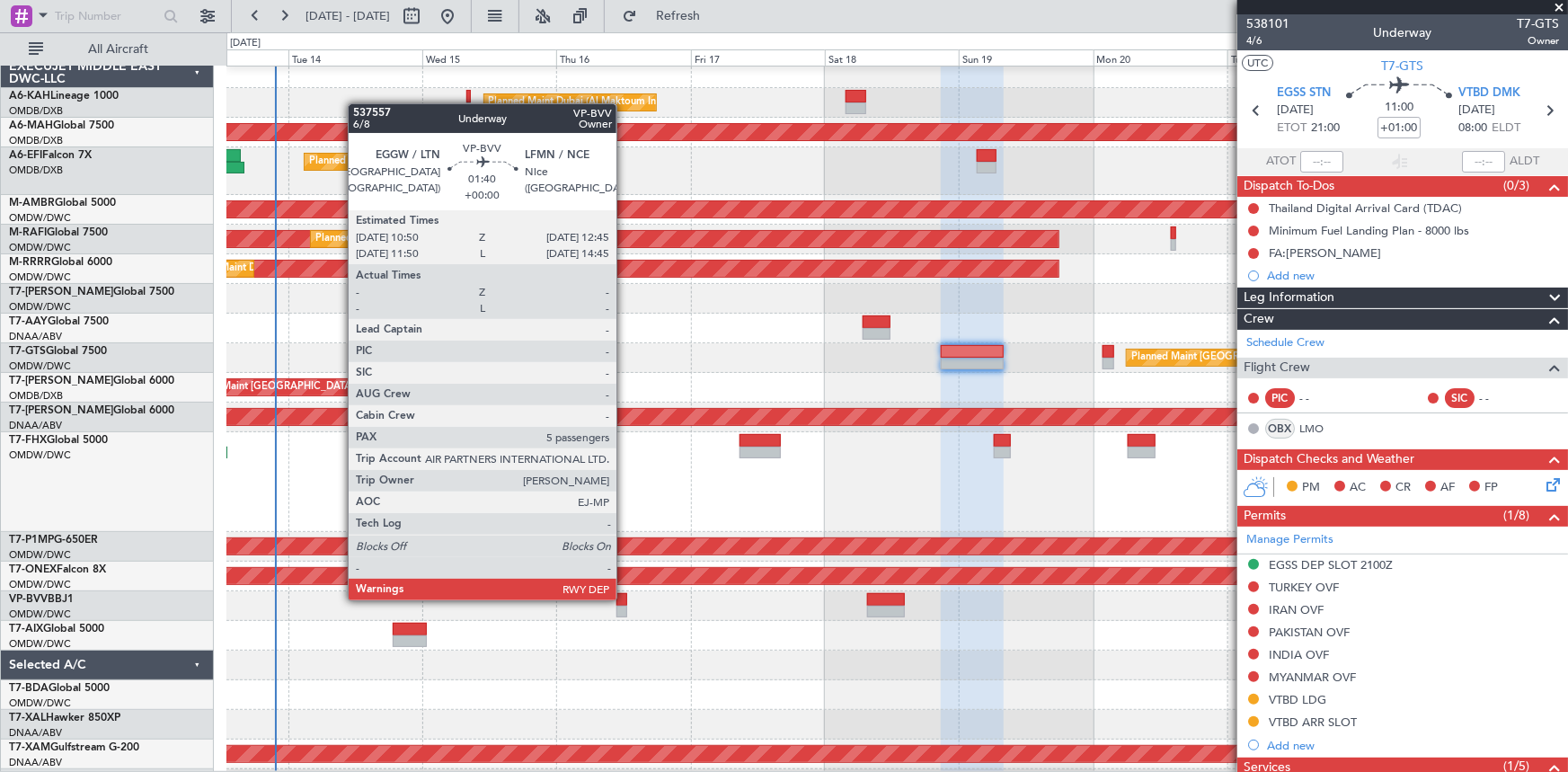
click at [625, 477] on div at bounding box center [621, 599] width 11 height 13
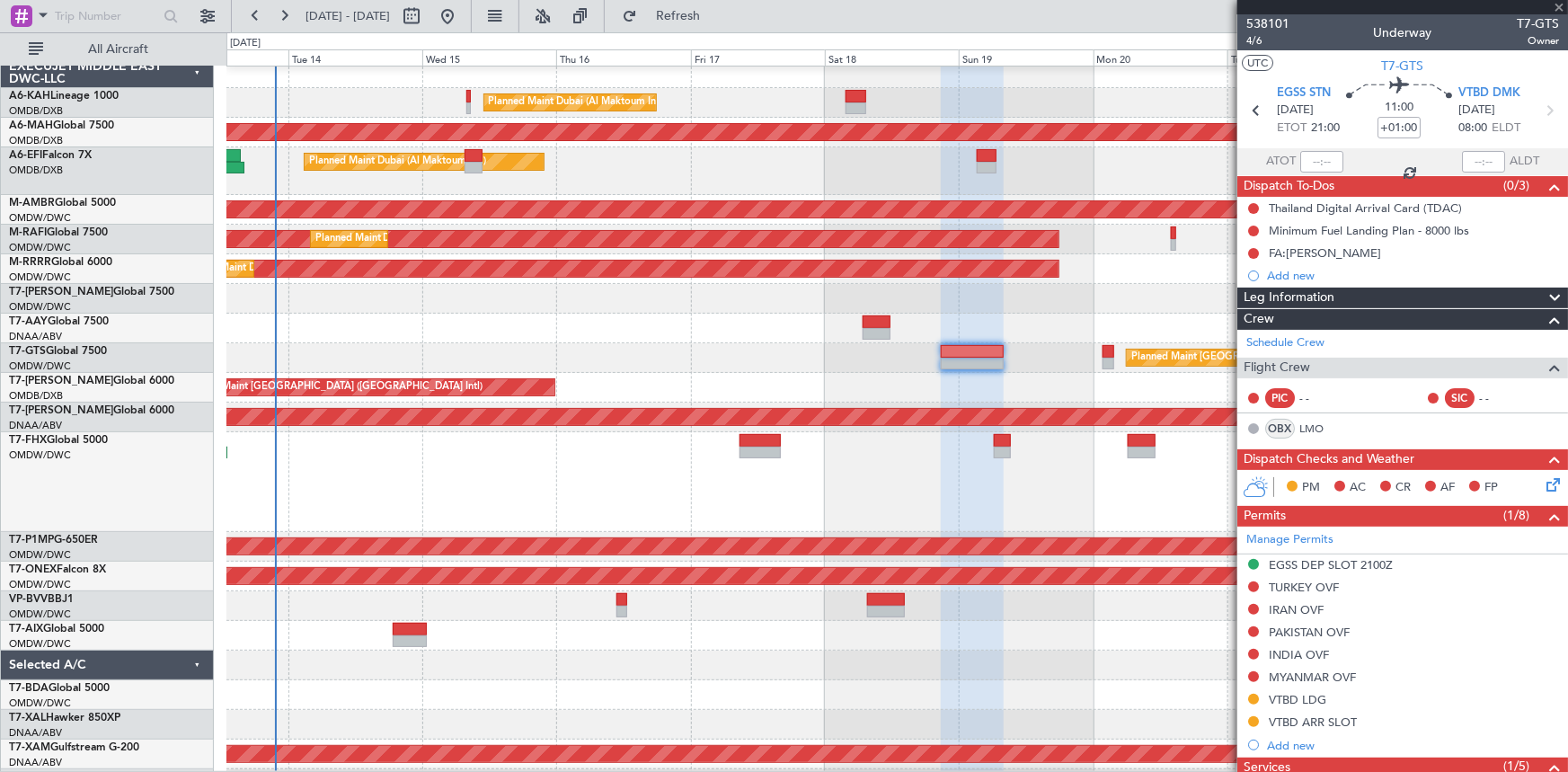
type input "5"
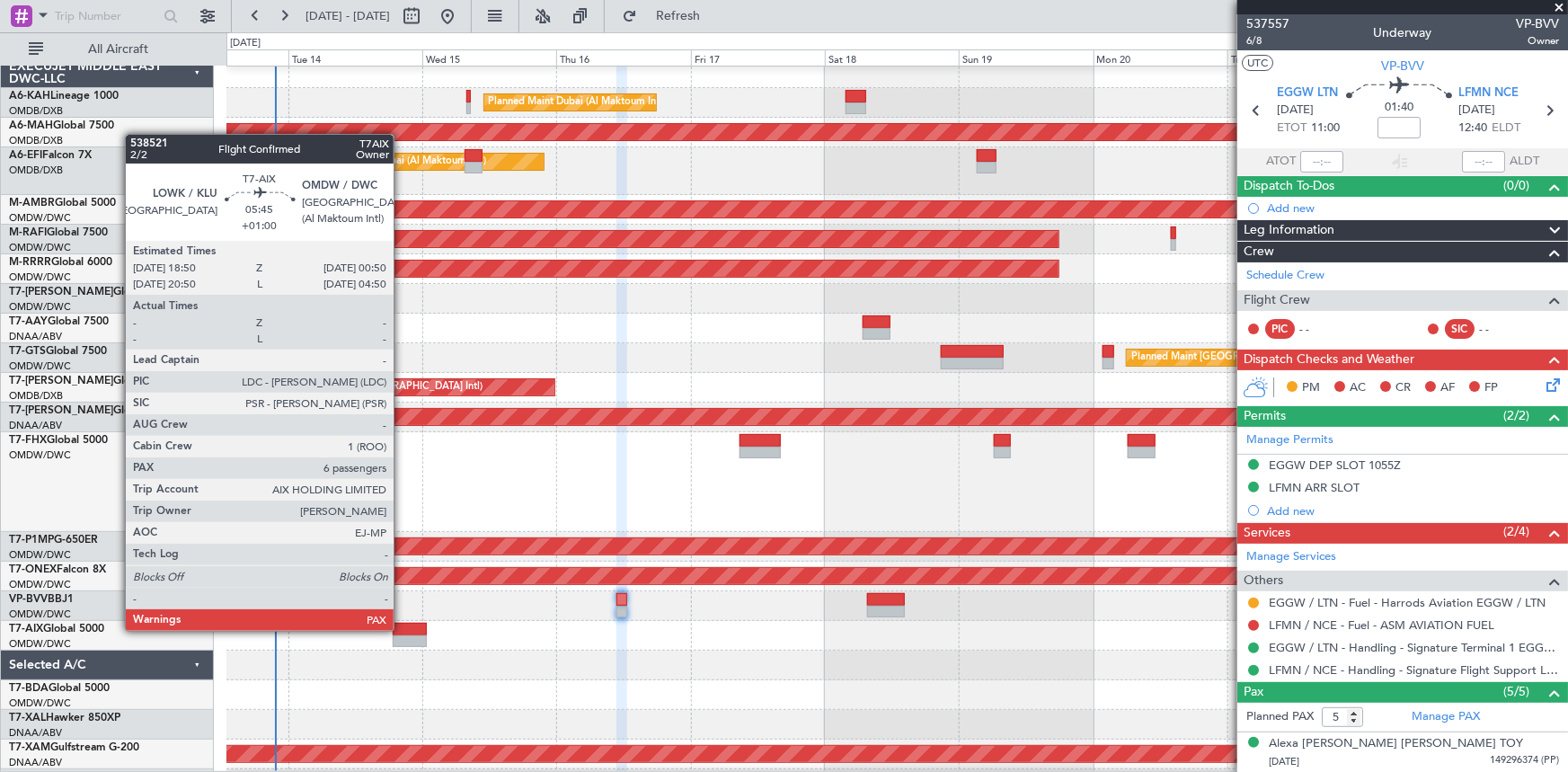
click at [402, 477] on div at bounding box center [410, 629] width 35 height 13
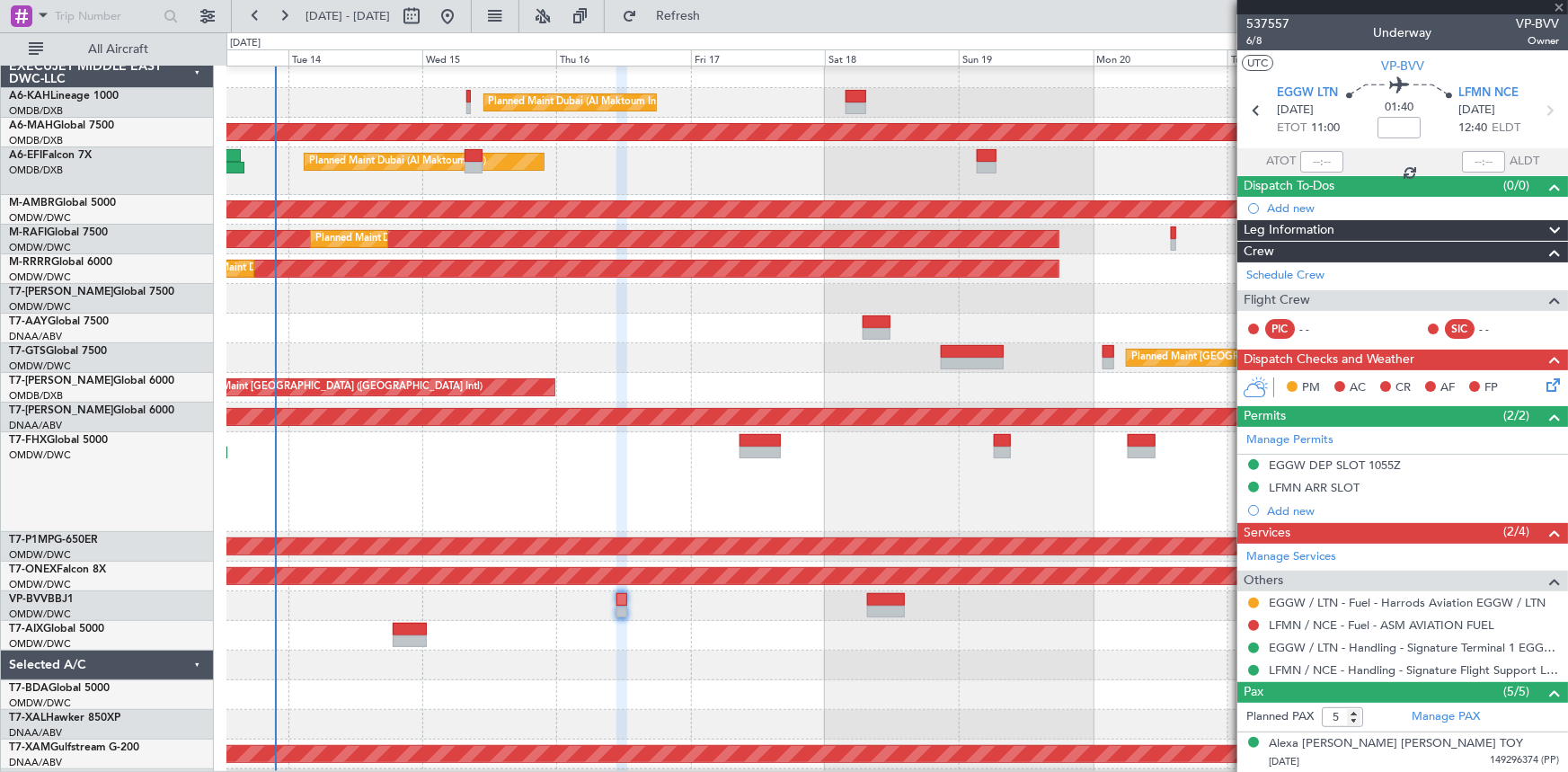
type input "+01:00"
type input "6"
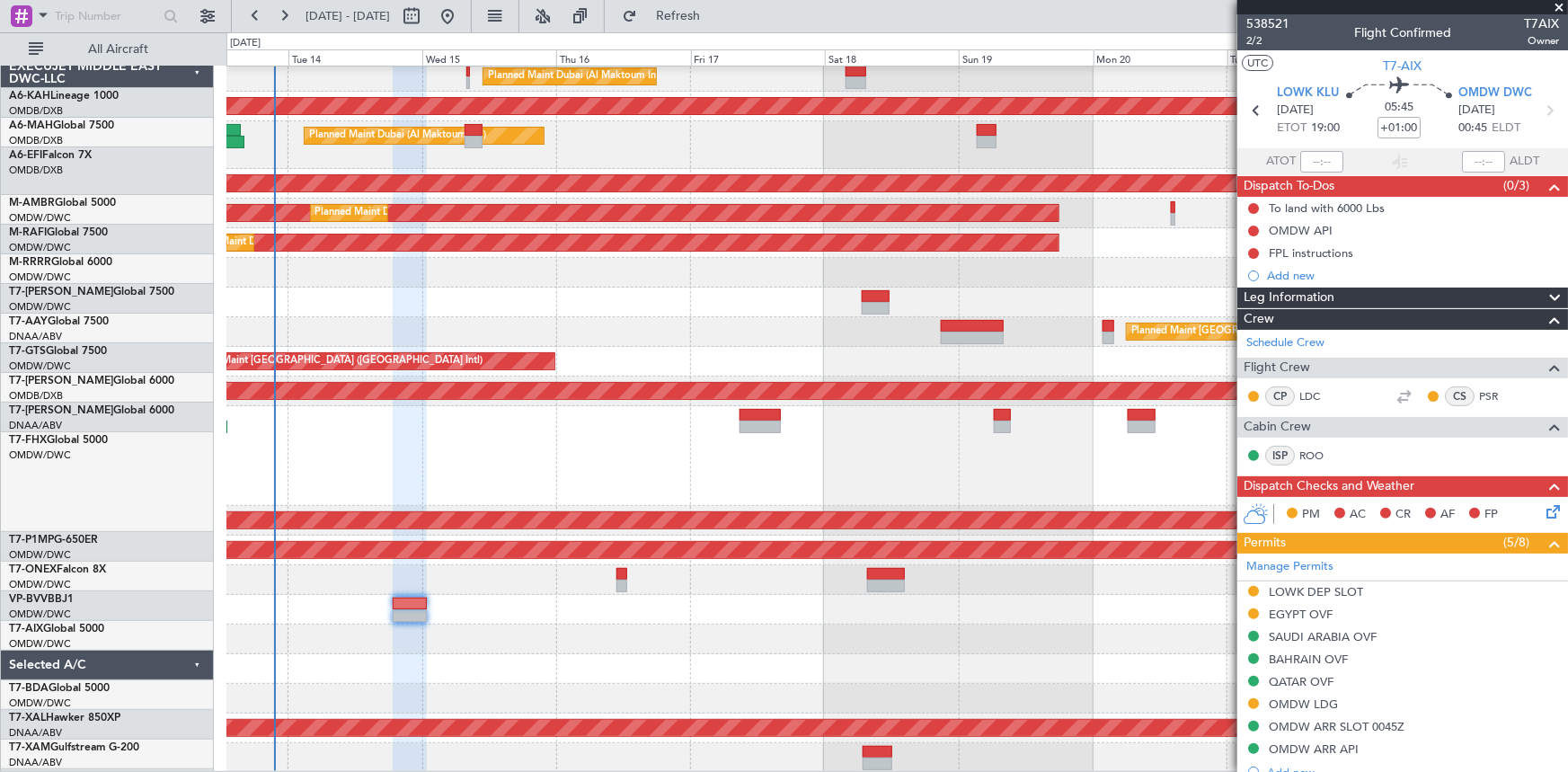
scroll to position [35, 0]
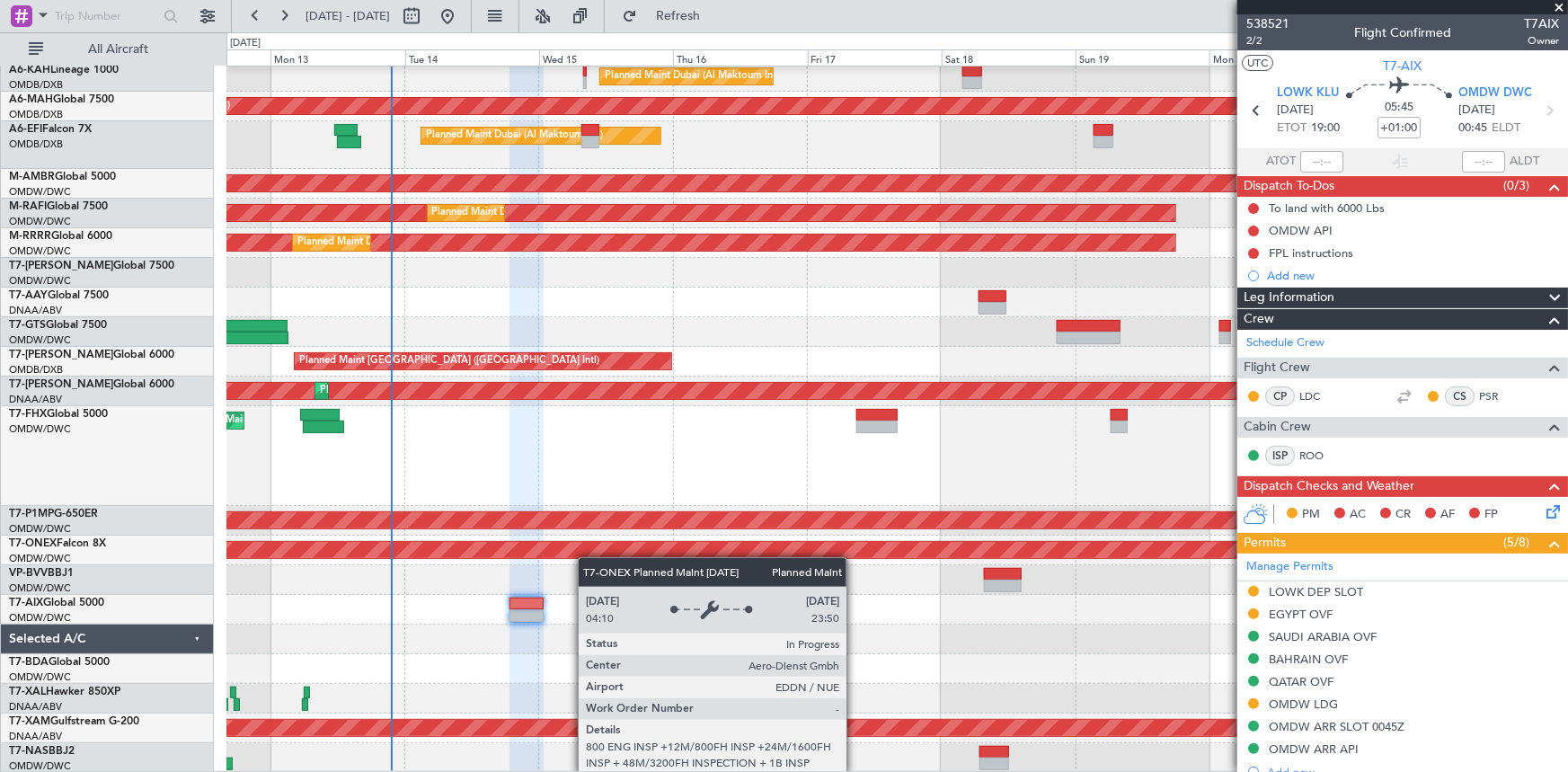
click at [587, 477] on div "Planned Maint Dubai (Al Maktoum Intl) Unplanned Maint [GEOGRAPHIC_DATA] ([GEOGR…" at bounding box center [897, 403] width 1341 height 740
